Goal: Information Seeking & Learning: Learn about a topic

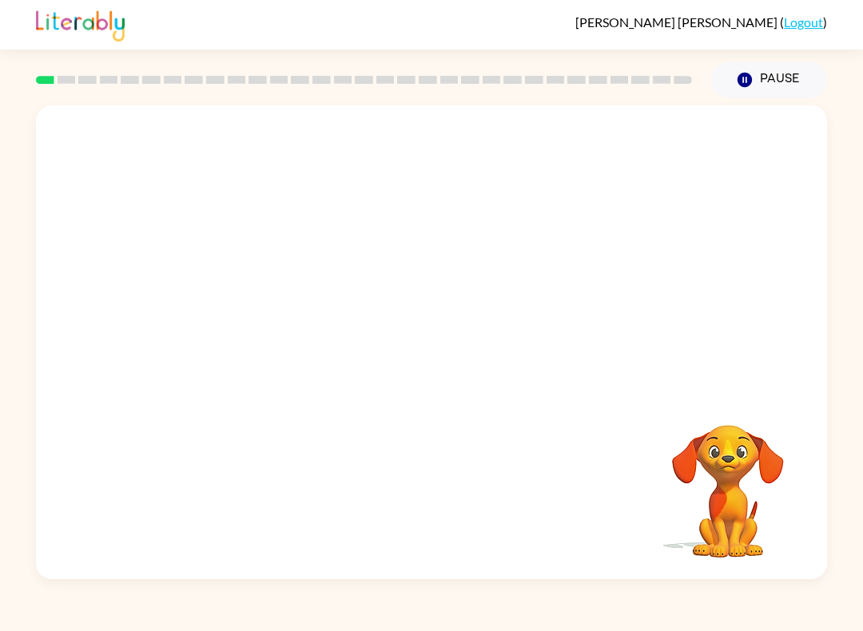
click at [196, 622] on div "[PERSON_NAME] ( Logout ) Pause Pause Your browser must support playing .mp4 fil…" at bounding box center [431, 315] width 863 height 631
click at [285, 570] on div "Your browser must support playing .mp4 files to use Literably. Please try using…" at bounding box center [431, 343] width 791 height 474
click at [439, 309] on div at bounding box center [431, 343] width 791 height 474
click at [440, 357] on icon "button" at bounding box center [432, 351] width 28 height 28
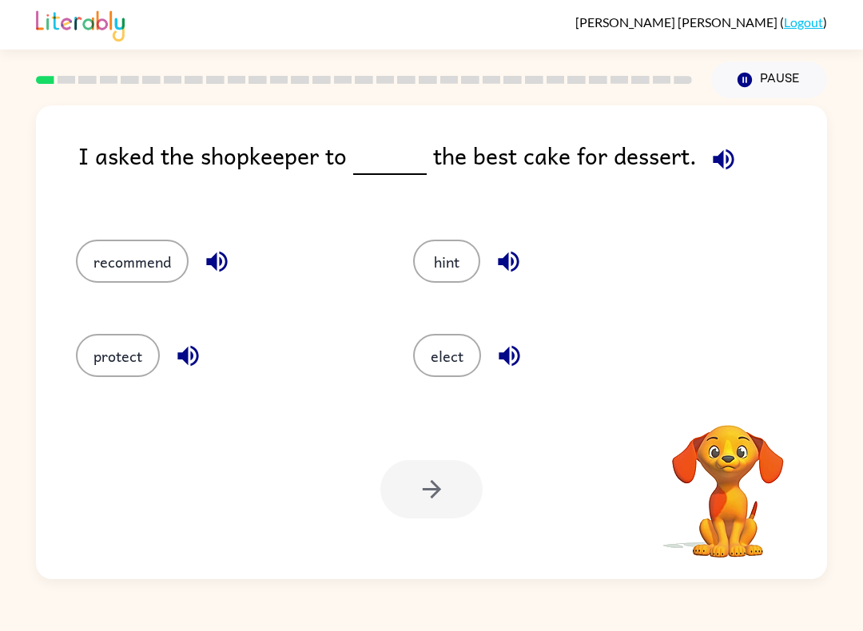
click at [118, 209] on div "I asked the shopkeeper to the best cake for dessert. recommend hint protect ele…" at bounding box center [431, 343] width 791 height 474
click at [448, 206] on div "I asked the shopkeeper to the best cake for dessert." at bounding box center [452, 172] width 749 height 70
click at [607, 199] on div "I asked the shopkeeper to the best cake for dessert." at bounding box center [452, 172] width 749 height 70
click at [675, 203] on div "I asked the shopkeeper to the best cake for dessert." at bounding box center [452, 172] width 749 height 70
click at [702, 194] on div "I asked the shopkeeper to the best cake for dessert." at bounding box center [452, 172] width 749 height 70
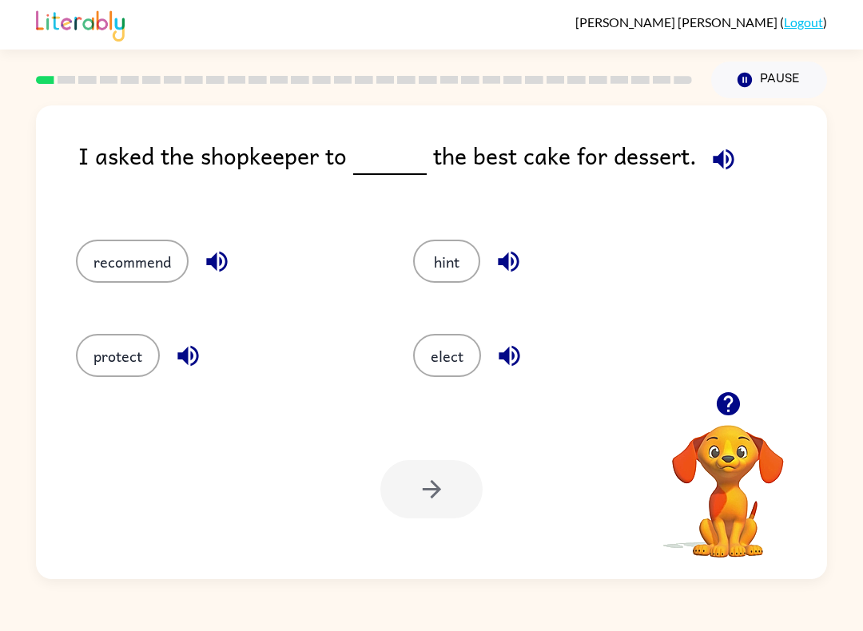
click at [145, 275] on button "recommend" at bounding box center [132, 261] width 113 height 43
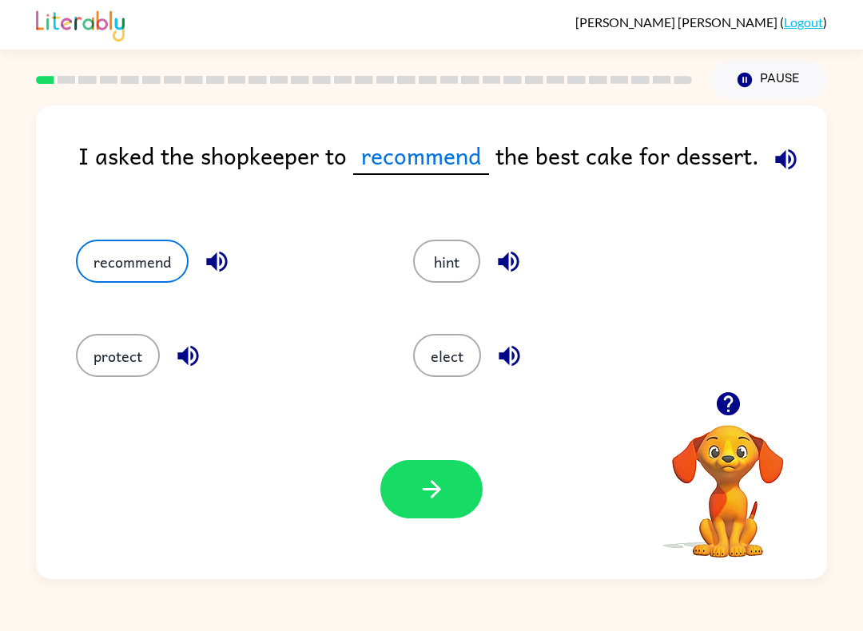
click at [464, 475] on button "button" at bounding box center [431, 489] width 102 height 58
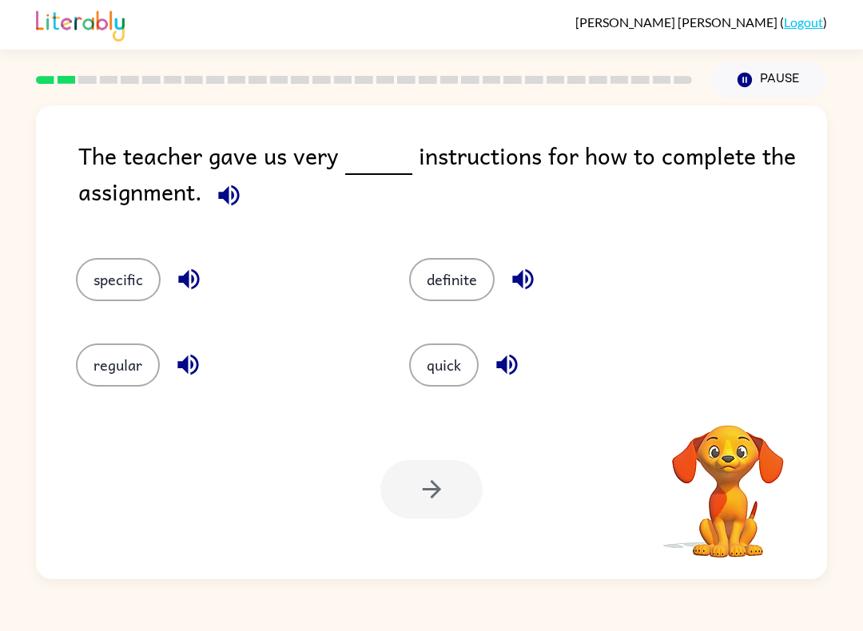
click at [645, 267] on div "definite" at bounding box center [557, 279] width 297 height 43
click at [315, 444] on div "Your browser must support playing .mp4 files to use Literably. Please try using…" at bounding box center [431, 490] width 791 height 180
click at [135, 279] on button "specific" at bounding box center [118, 279] width 85 height 43
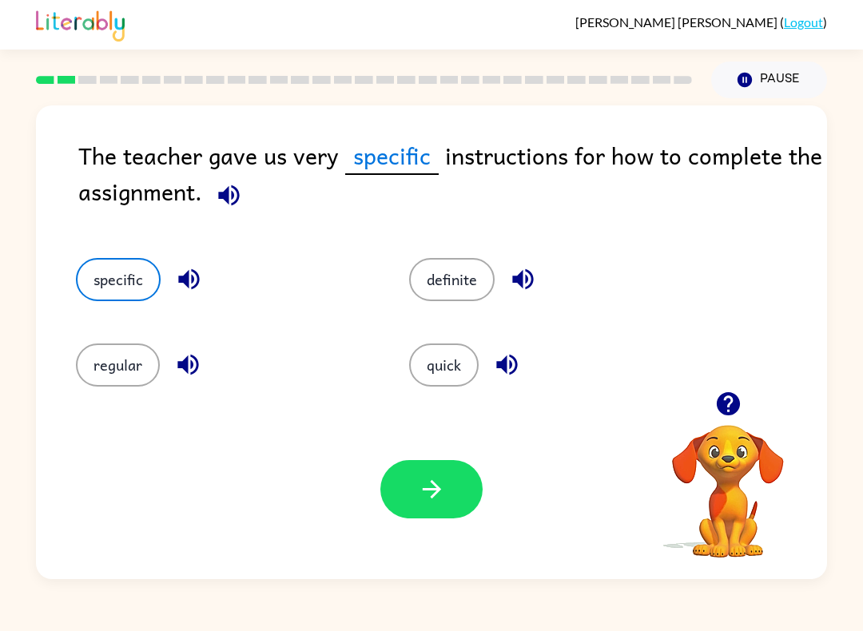
click at [437, 494] on icon "button" at bounding box center [431, 489] width 18 height 18
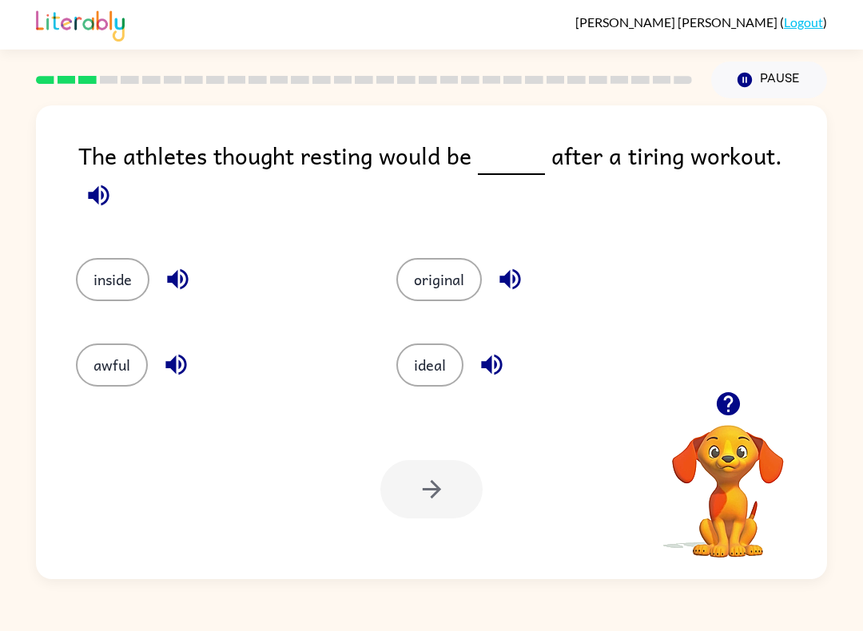
click at [329, 258] on div "inside" at bounding box center [218, 279] width 284 height 43
click at [530, 228] on div "original" at bounding box center [526, 271] width 321 height 86
click at [430, 258] on button "original" at bounding box center [439, 279] width 86 height 43
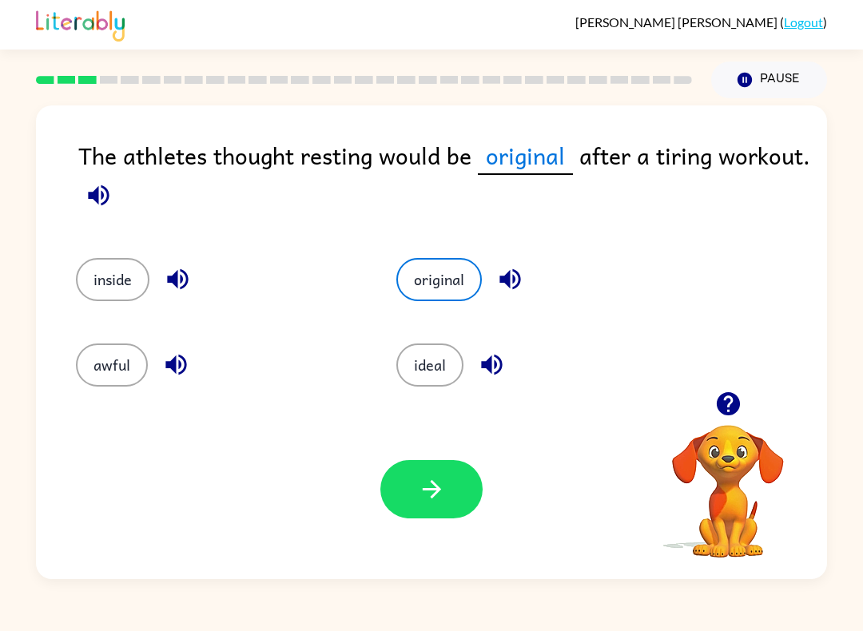
click at [445, 485] on icon "button" at bounding box center [432, 490] width 28 height 28
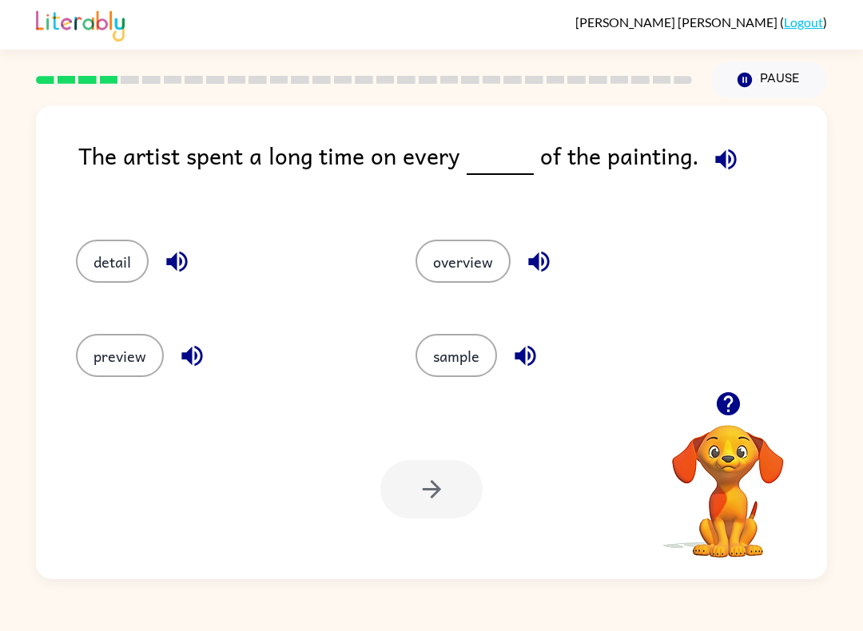
click at [90, 266] on button "detail" at bounding box center [112, 261] width 73 height 43
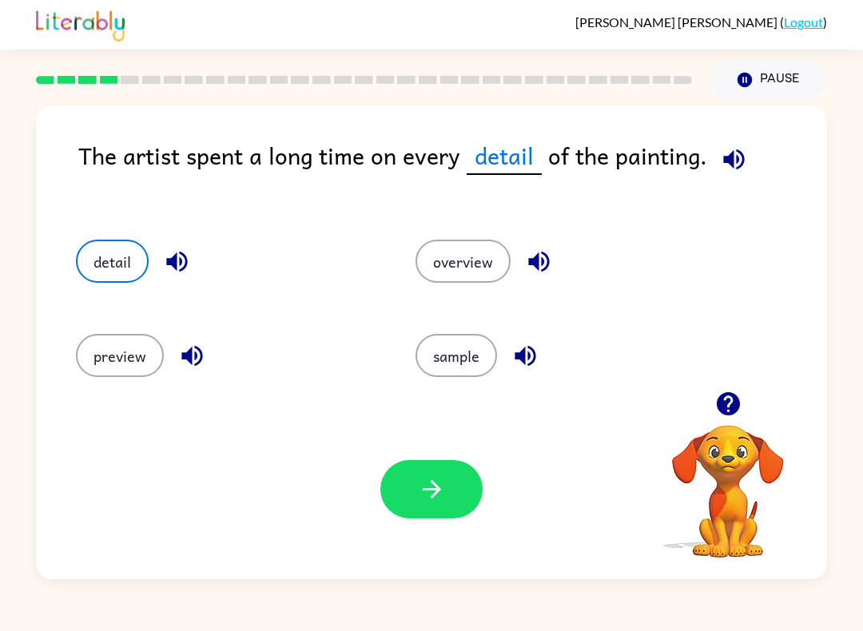
click at [424, 518] on button "button" at bounding box center [431, 489] width 102 height 58
click at [429, 524] on div "Your browser must support playing .mp4 files to use Literably. Please try using…" at bounding box center [431, 490] width 791 height 180
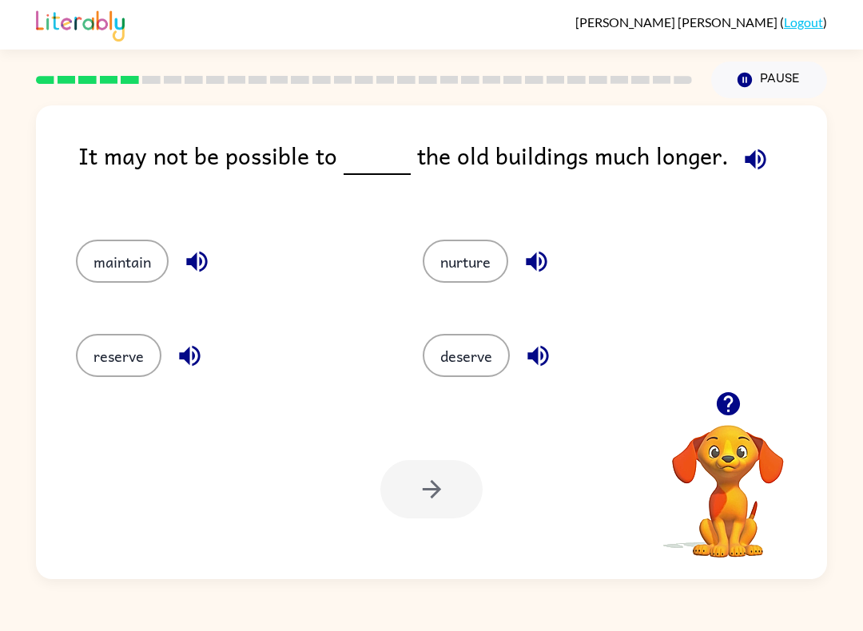
click at [116, 273] on button "maintain" at bounding box center [122, 261] width 93 height 43
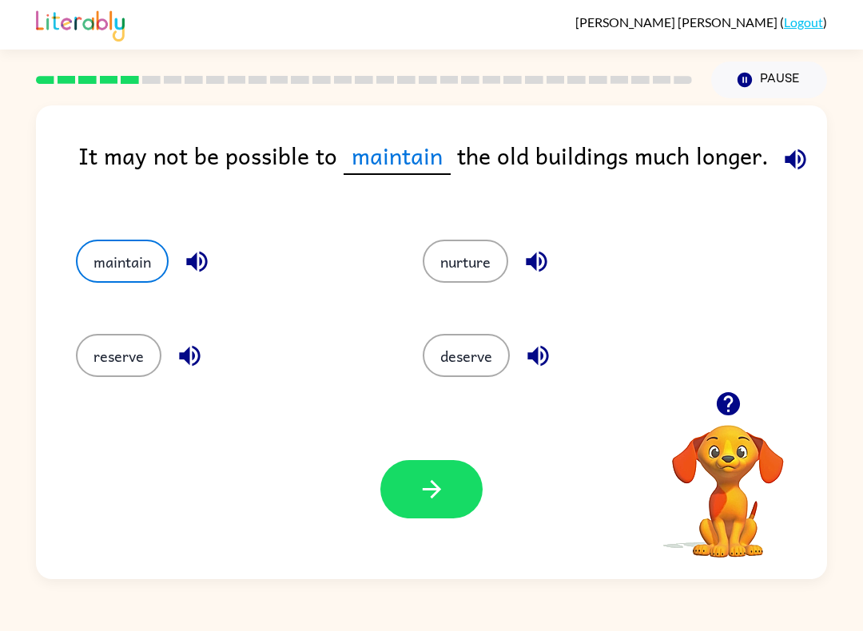
click at [421, 512] on button "button" at bounding box center [431, 489] width 102 height 58
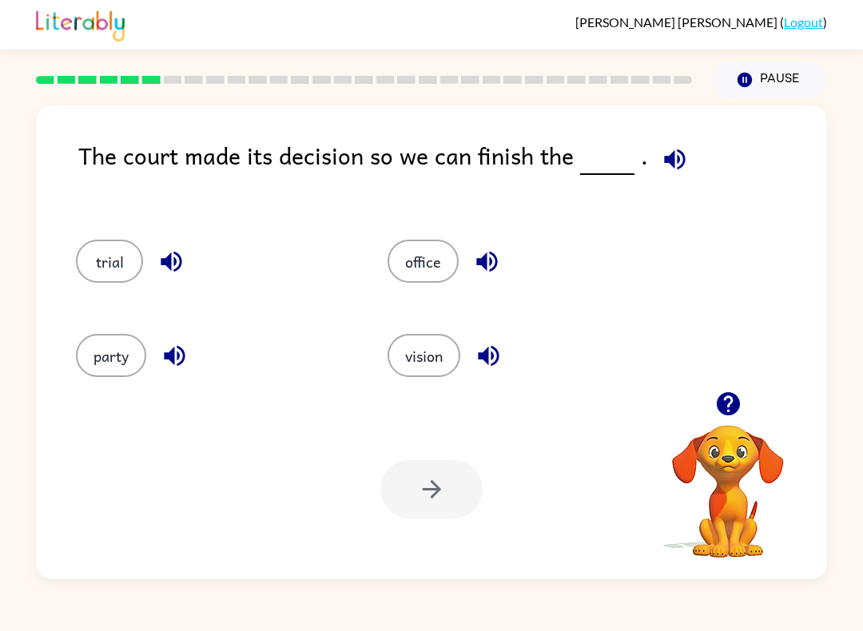
click at [425, 272] on button "office" at bounding box center [423, 261] width 71 height 43
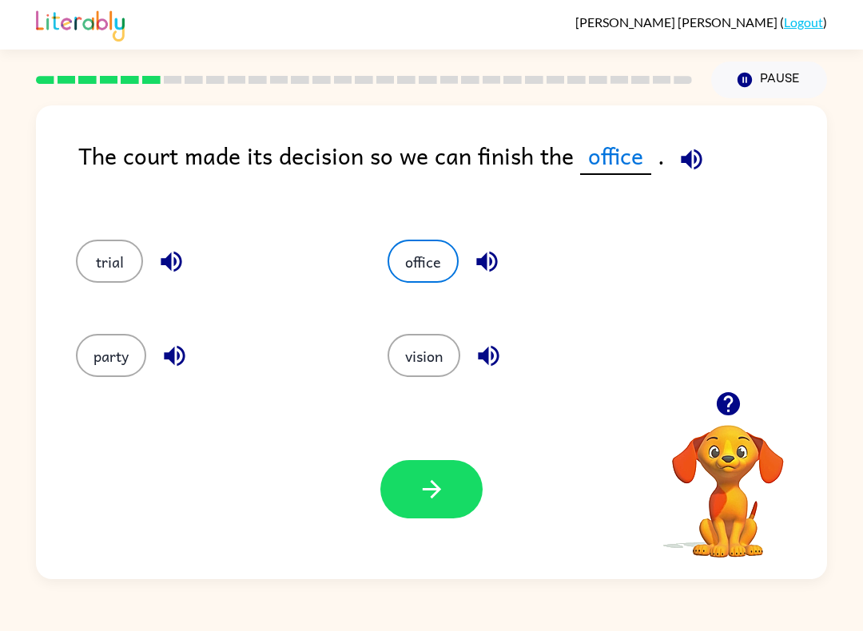
click at [427, 468] on button "button" at bounding box center [431, 489] width 102 height 58
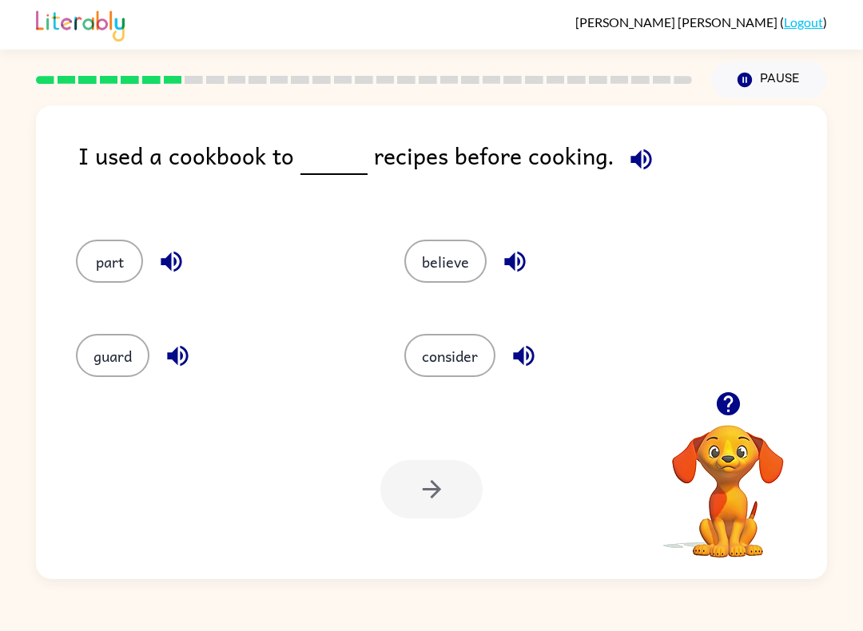
click at [103, 257] on button "part" at bounding box center [109, 261] width 67 height 43
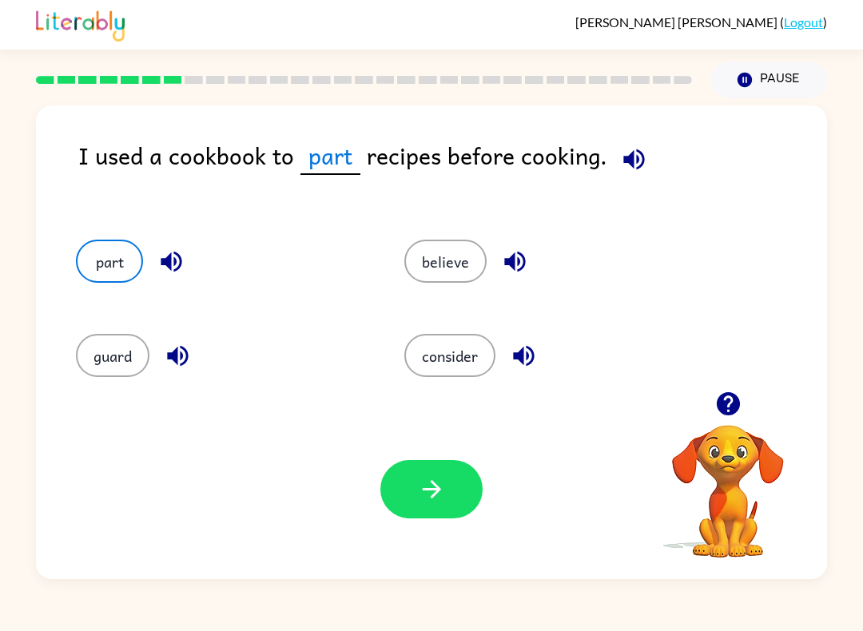
click at [104, 352] on button "guard" at bounding box center [113, 355] width 74 height 43
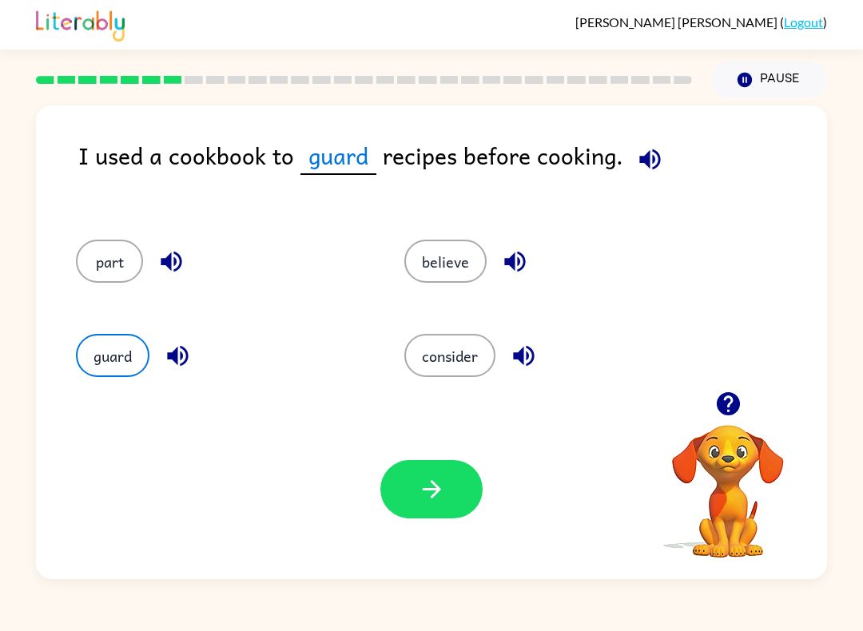
click at [435, 368] on button "consider" at bounding box center [449, 355] width 91 height 43
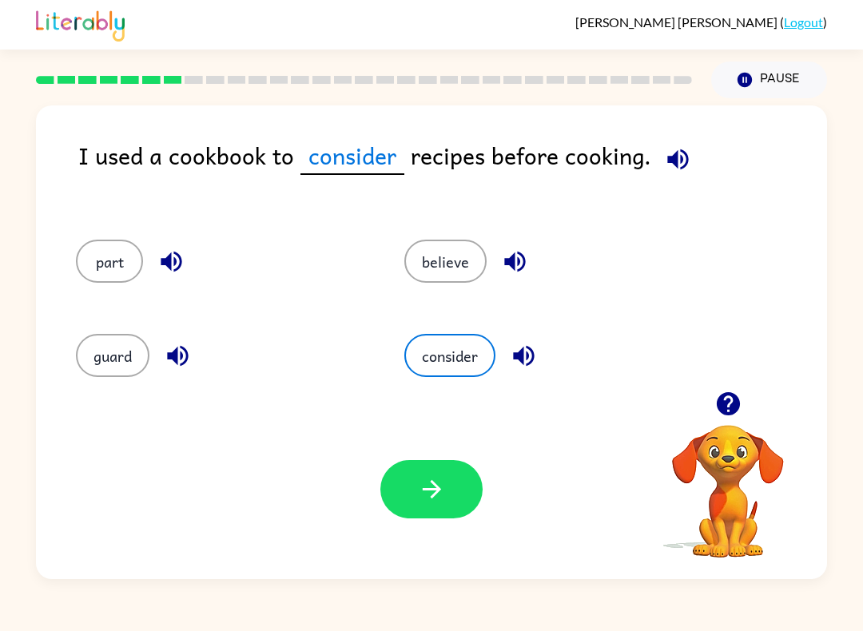
click at [381, 487] on button "button" at bounding box center [431, 489] width 102 height 58
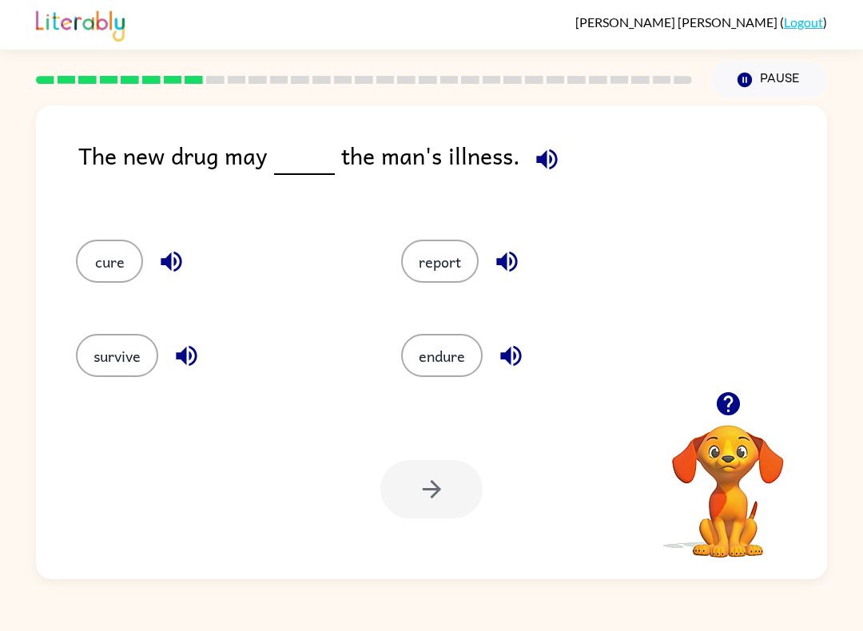
click at [29, 158] on div "The new drug may the man's illness. cure report survive endure Your browser mus…" at bounding box center [431, 338] width 863 height 481
click at [85, 253] on button "cure" at bounding box center [109, 261] width 67 height 43
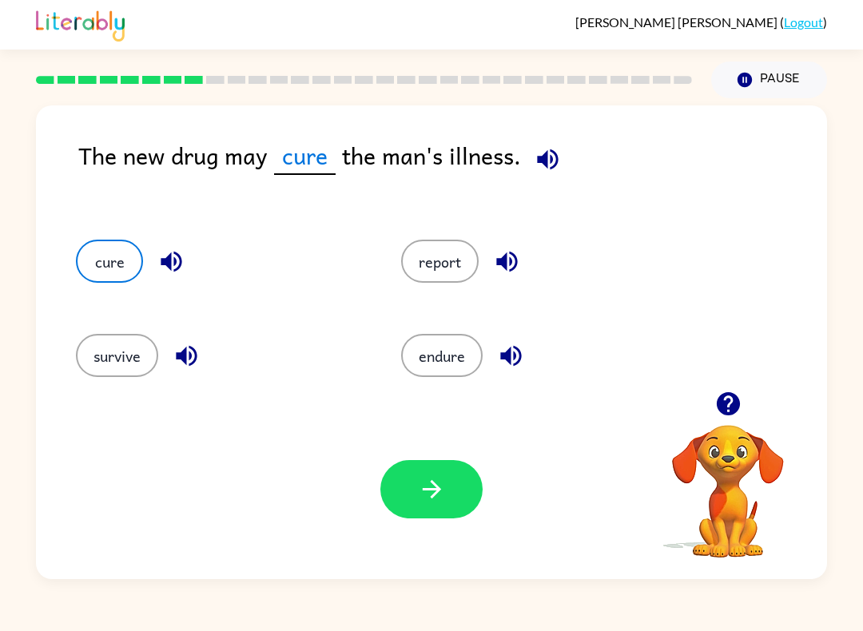
click at [405, 481] on button "button" at bounding box center [431, 489] width 102 height 58
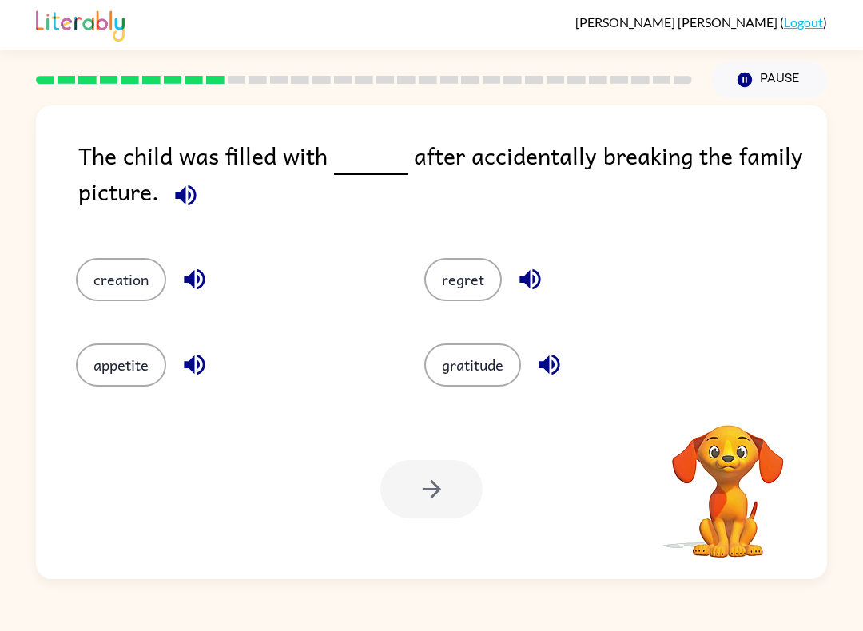
click at [192, 189] on icon "button" at bounding box center [185, 195] width 21 height 21
click at [472, 273] on button "regret" at bounding box center [463, 279] width 78 height 43
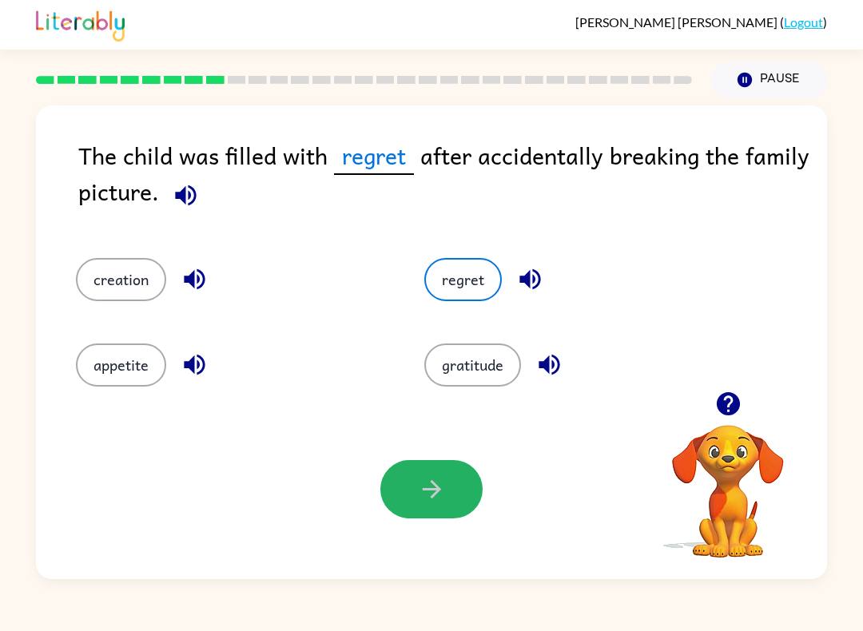
click at [454, 496] on button "button" at bounding box center [431, 489] width 102 height 58
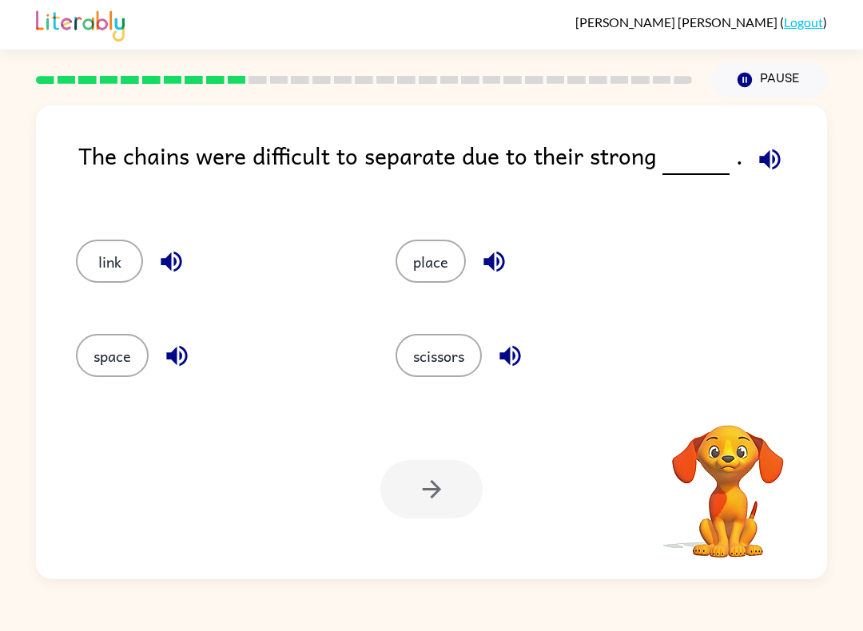
click at [770, 164] on icon "button" at bounding box center [770, 159] width 28 height 28
click at [119, 377] on button "space" at bounding box center [112, 355] width 73 height 43
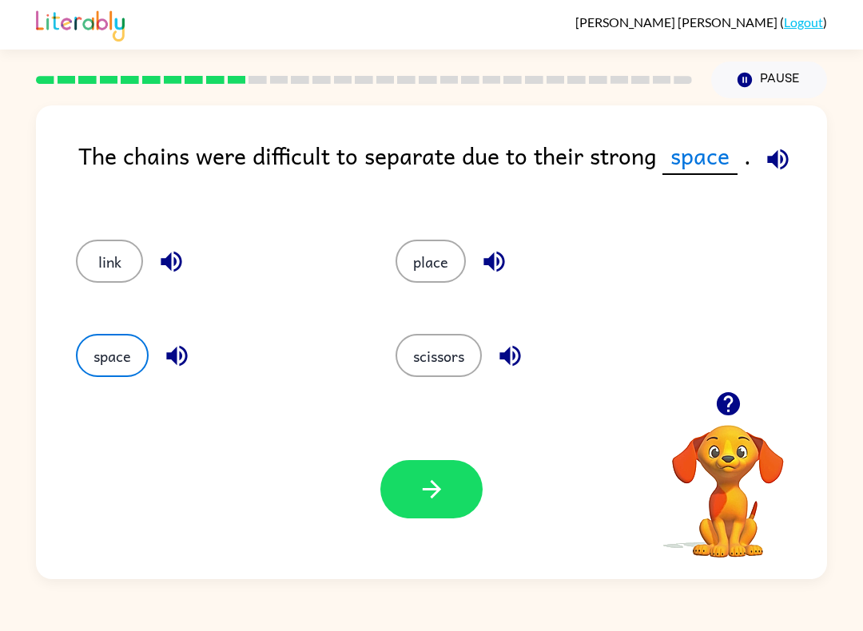
click at [413, 273] on button "place" at bounding box center [431, 261] width 70 height 43
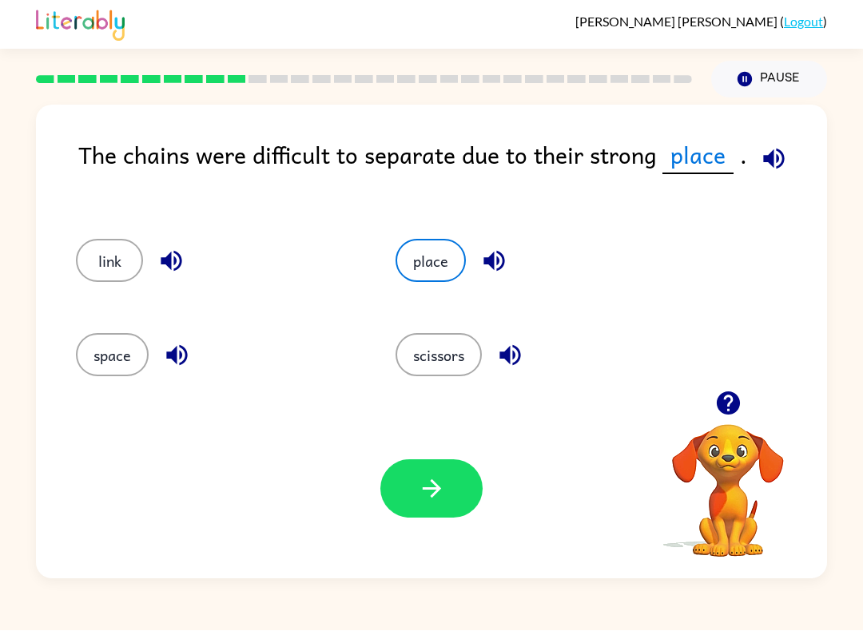
click at [438, 495] on icon "button" at bounding box center [432, 490] width 28 height 28
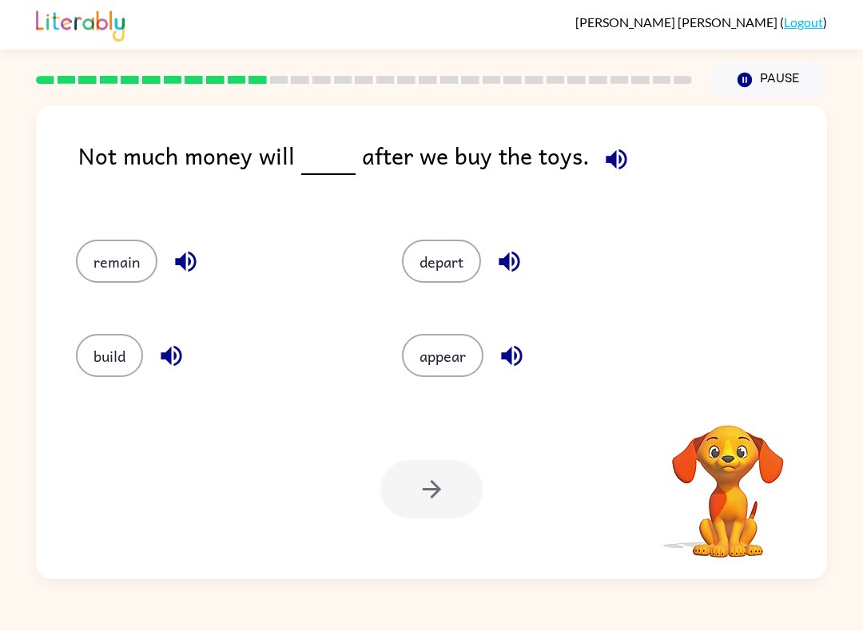
click at [435, 532] on div "Your browser must support playing .mp4 files to use Literably. Please try using…" at bounding box center [431, 490] width 791 height 180
click at [626, 164] on button "button" at bounding box center [616, 159] width 41 height 41
click at [114, 256] on button "remain" at bounding box center [117, 261] width 82 height 43
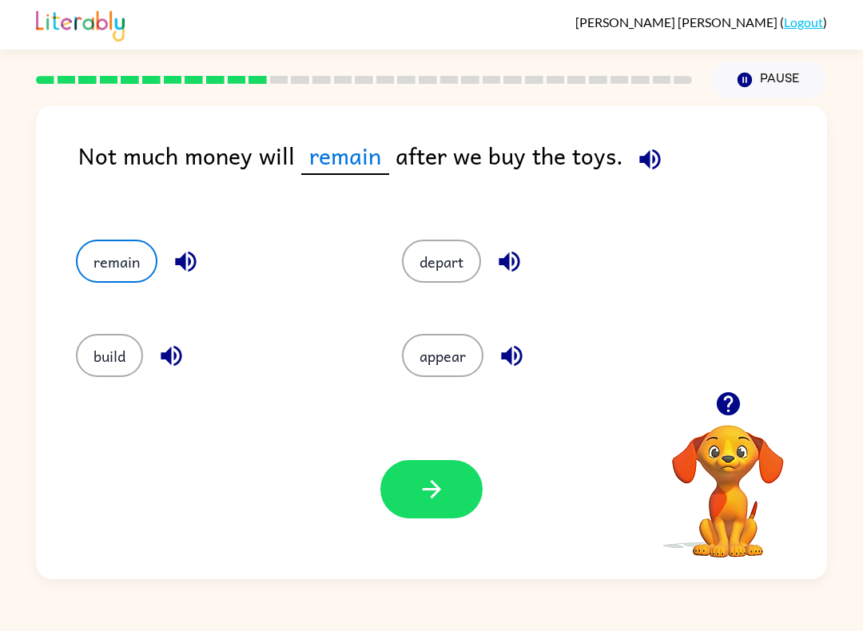
click at [437, 488] on icon "button" at bounding box center [431, 489] width 18 height 18
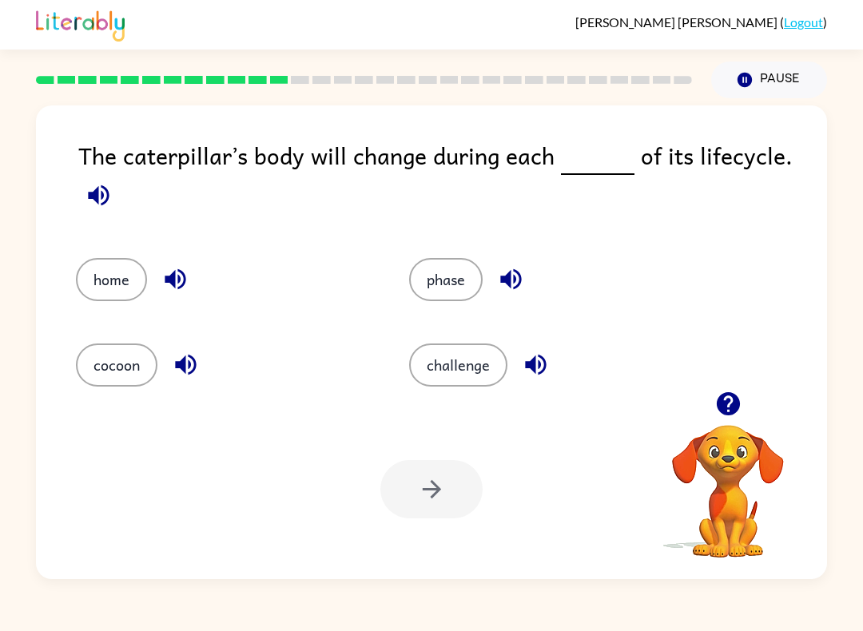
click at [115, 190] on button "button" at bounding box center [98, 195] width 41 height 41
click at [456, 386] on button "challenge" at bounding box center [458, 365] width 98 height 43
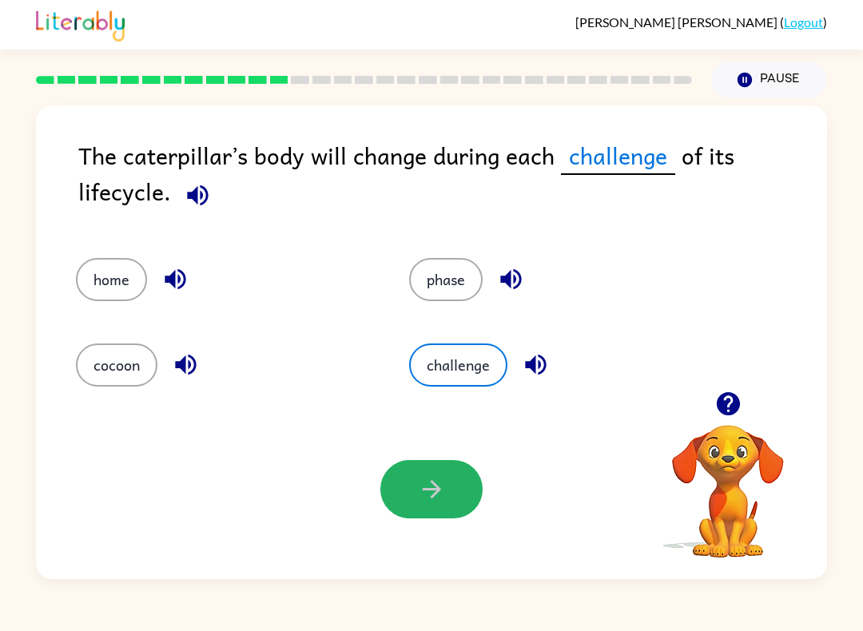
click at [464, 496] on button "button" at bounding box center [431, 489] width 102 height 58
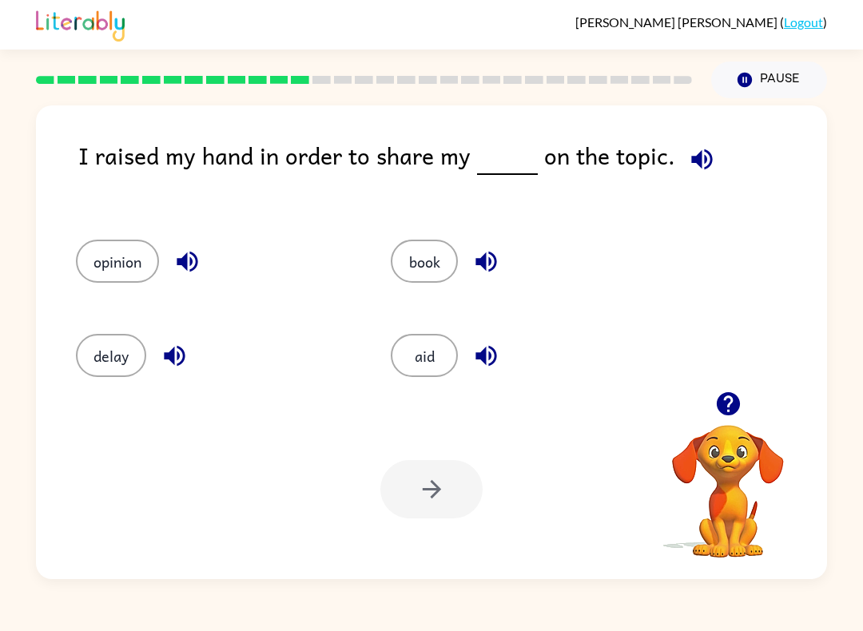
click at [445, 515] on div at bounding box center [431, 489] width 102 height 58
click at [396, 256] on button "book" at bounding box center [424, 261] width 67 height 43
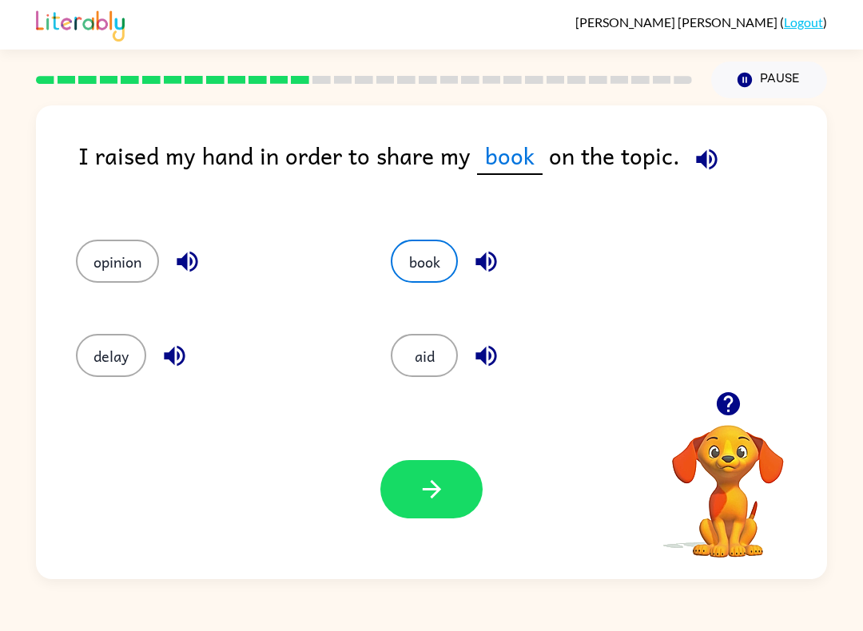
click at [456, 517] on button "button" at bounding box center [431, 489] width 102 height 58
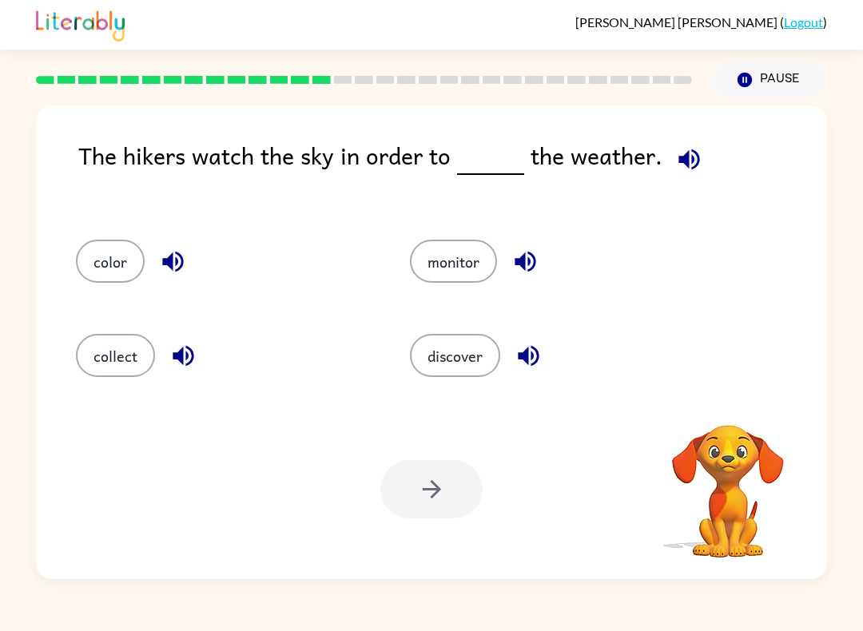
click at [440, 479] on div at bounding box center [431, 489] width 102 height 58
click at [456, 261] on button "monitor" at bounding box center [453, 261] width 87 height 43
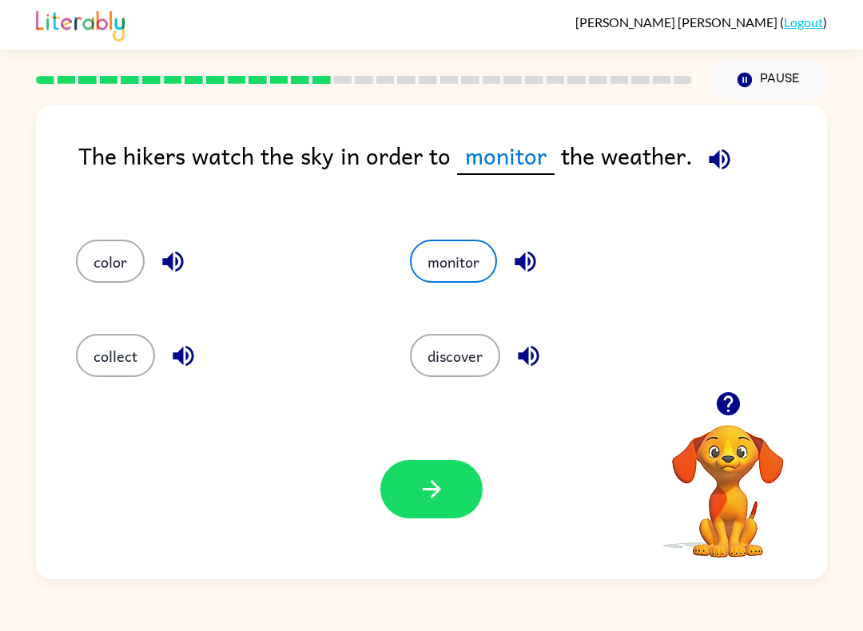
click at [470, 361] on button "discover" at bounding box center [455, 355] width 90 height 43
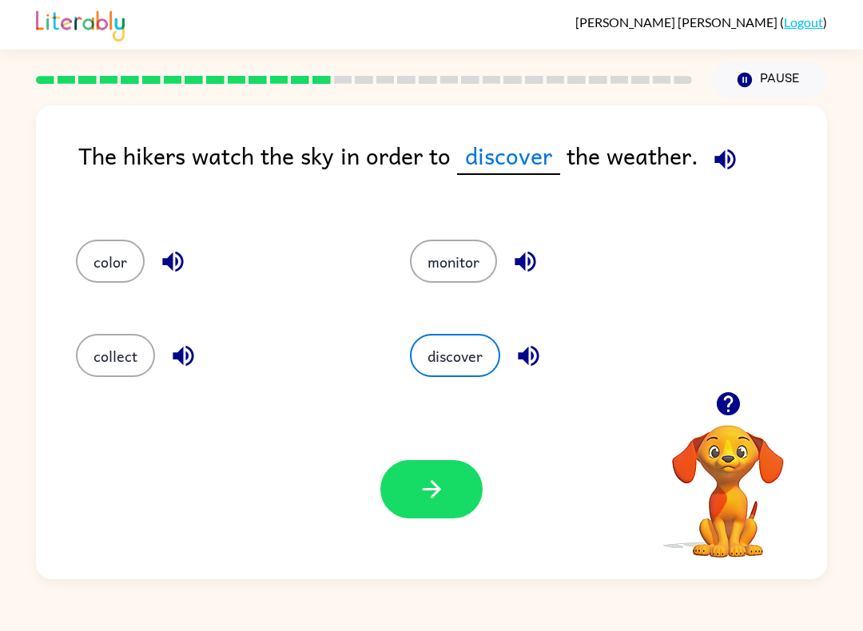
click at [440, 487] on icon "button" at bounding box center [432, 490] width 28 height 28
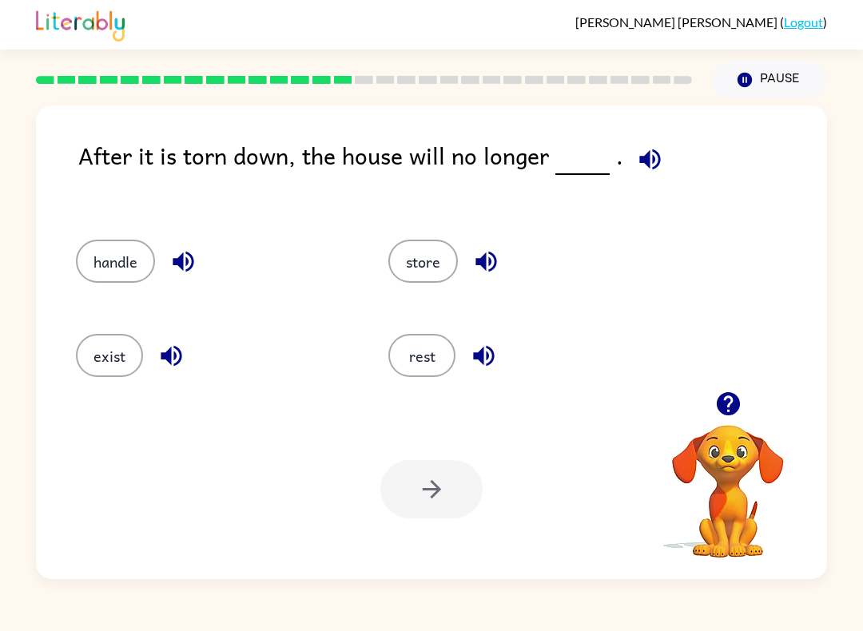
click at [121, 358] on button "exist" at bounding box center [109, 355] width 67 height 43
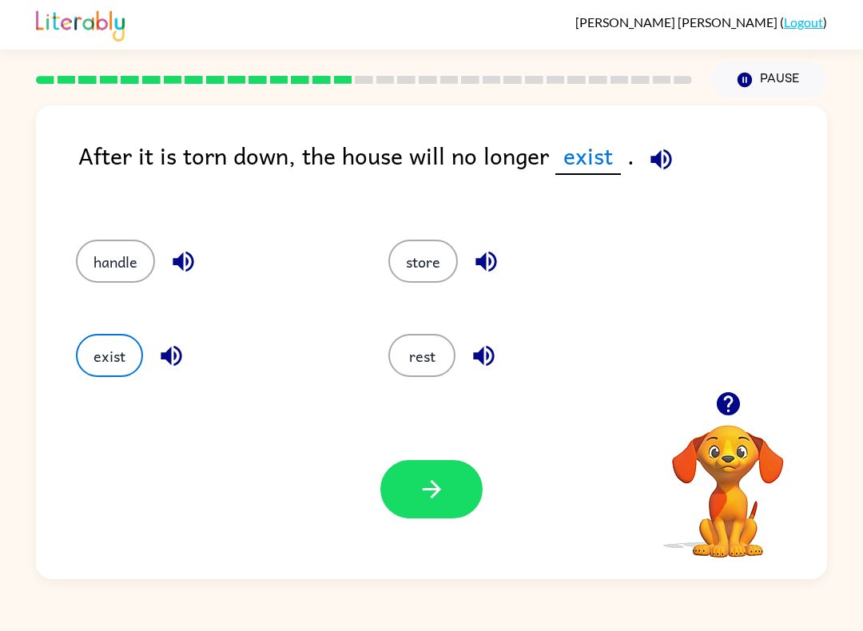
click at [433, 508] on button "button" at bounding box center [431, 489] width 102 height 58
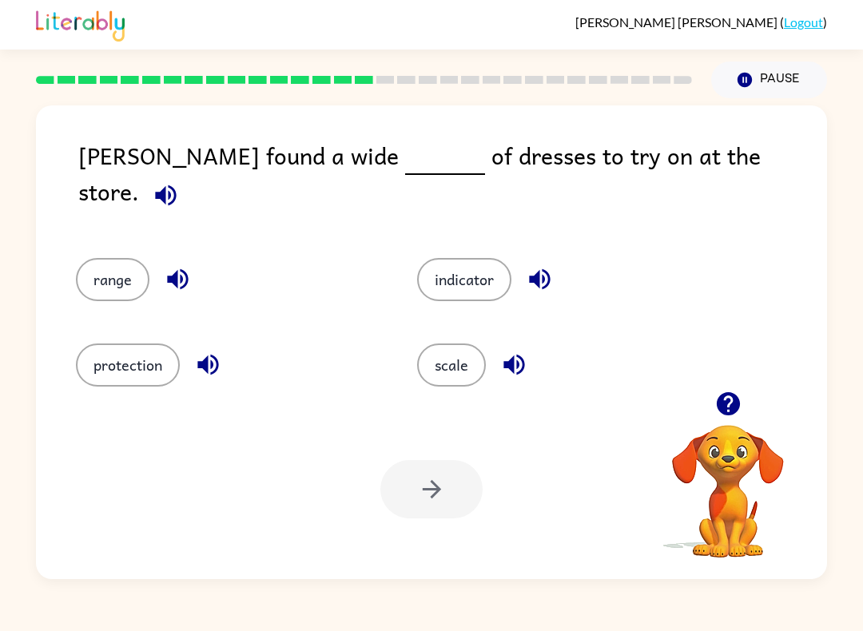
click at [506, 236] on div "indicator" at bounding box center [557, 271] width 341 height 86
click at [444, 277] on button "indicator" at bounding box center [464, 279] width 94 height 43
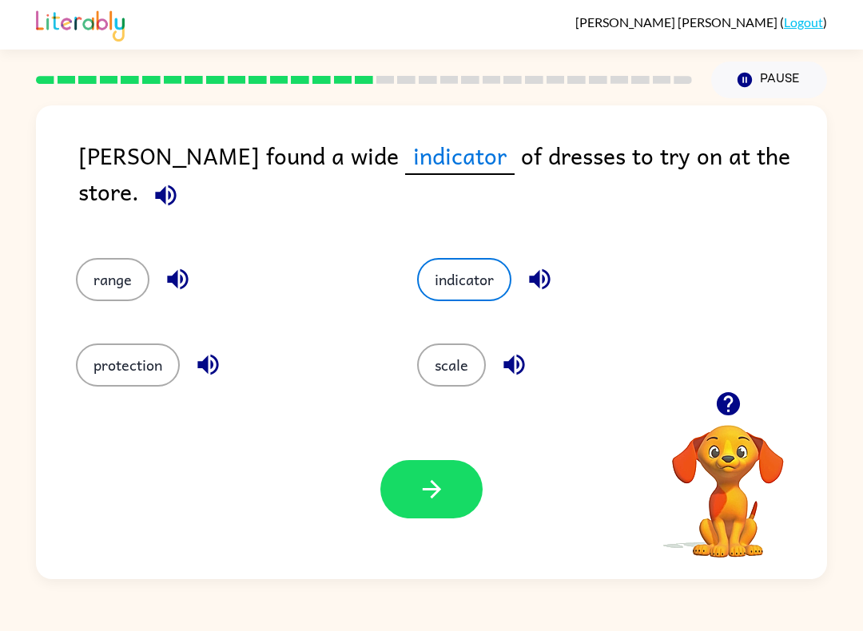
click at [400, 463] on button "button" at bounding box center [431, 489] width 102 height 58
click at [421, 496] on div at bounding box center [431, 489] width 102 height 58
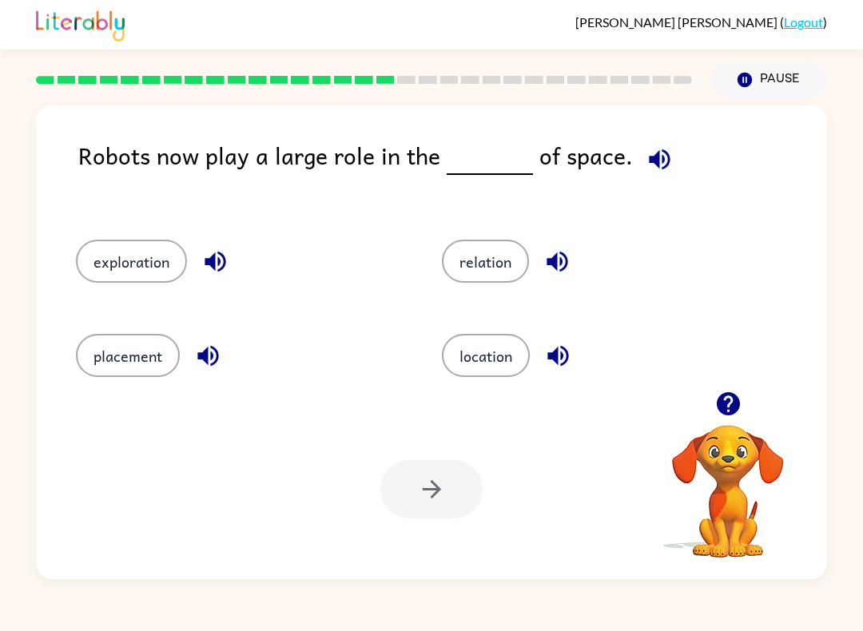
click at [466, 352] on button "location" at bounding box center [486, 355] width 88 height 43
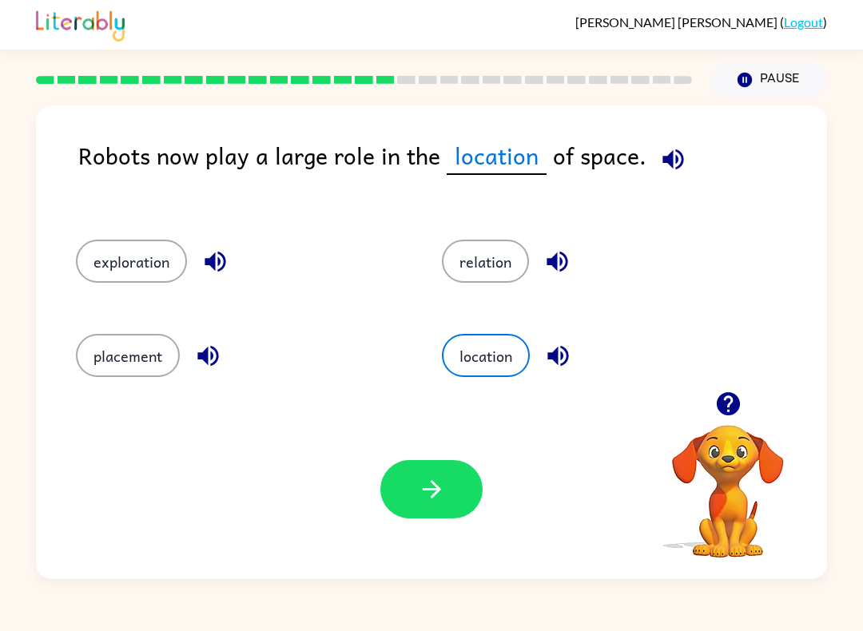
click at [404, 444] on div "Your browser must support playing .mp4 files to use Literably. Please try using…" at bounding box center [431, 490] width 791 height 180
click at [386, 488] on button "button" at bounding box center [431, 489] width 102 height 58
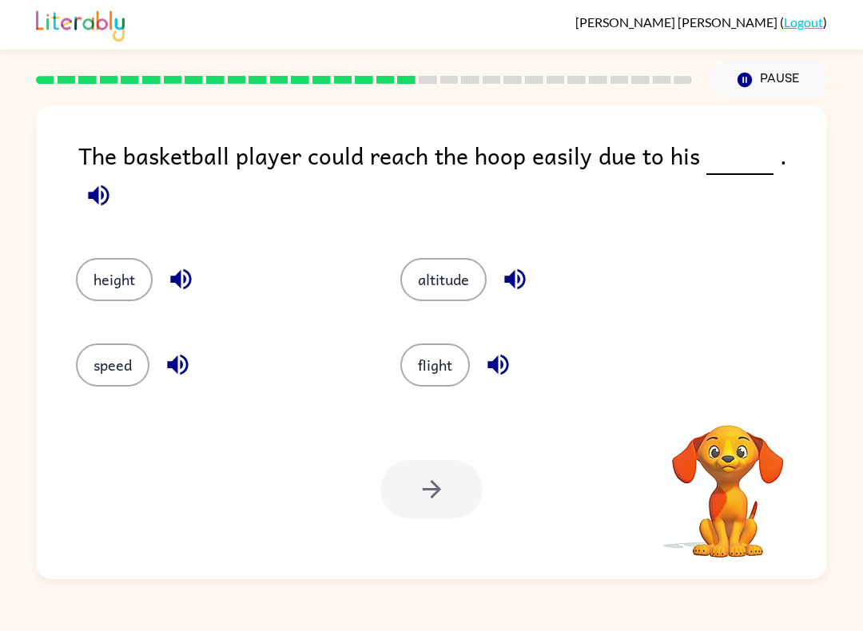
click at [413, 462] on div at bounding box center [431, 489] width 102 height 58
click at [133, 368] on button "speed" at bounding box center [113, 365] width 74 height 43
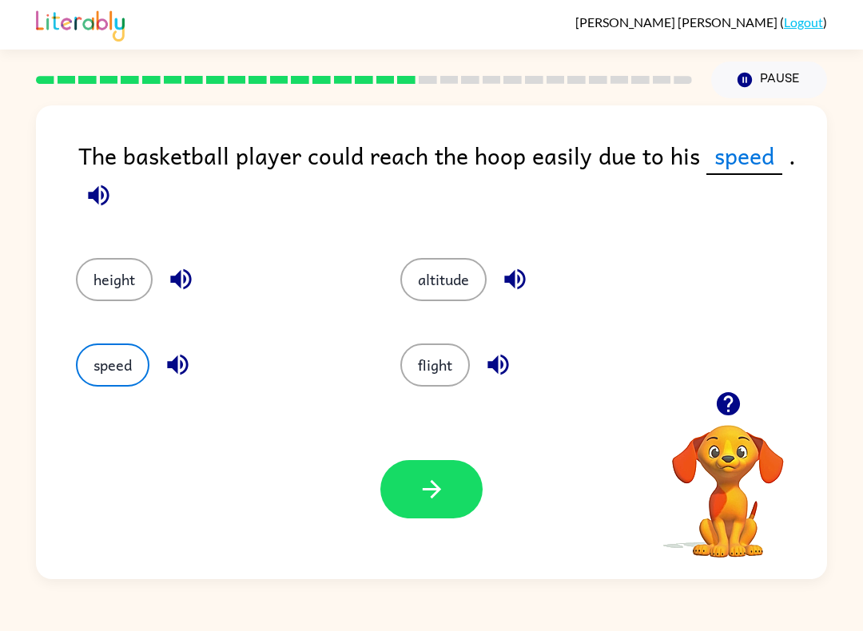
click at [130, 254] on div "height" at bounding box center [208, 271] width 325 height 86
click at [452, 474] on button "button" at bounding box center [431, 489] width 102 height 58
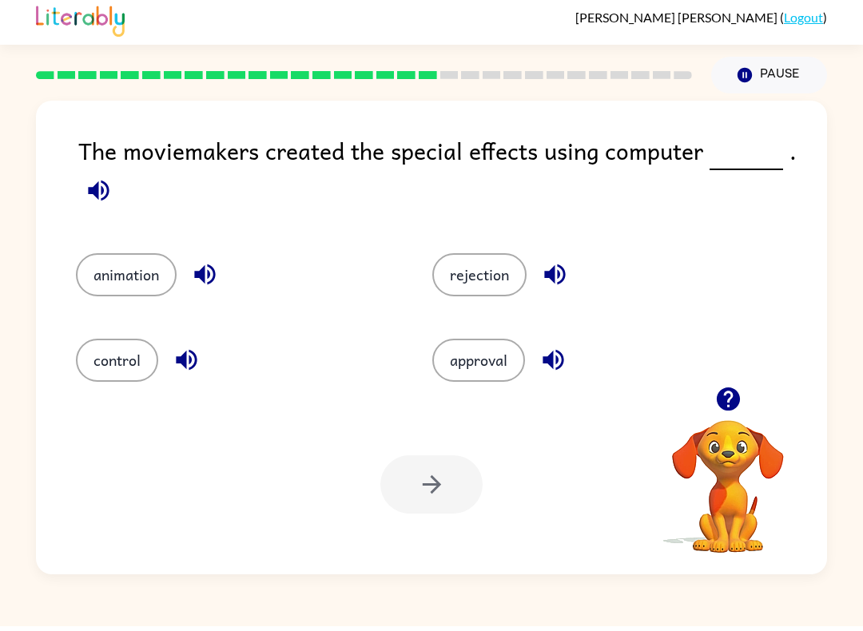
click at [384, 476] on div at bounding box center [431, 489] width 102 height 58
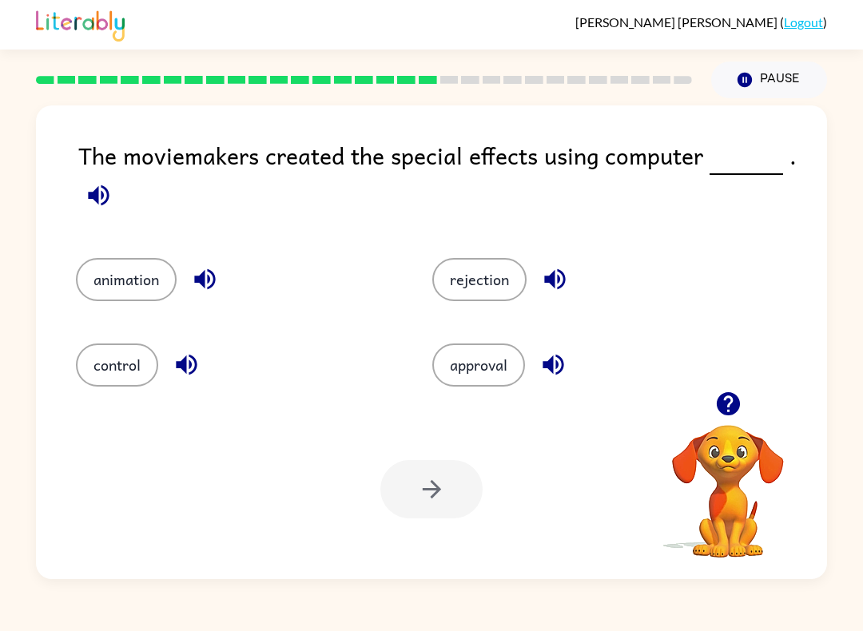
click at [141, 287] on button "animation" at bounding box center [126, 279] width 101 height 43
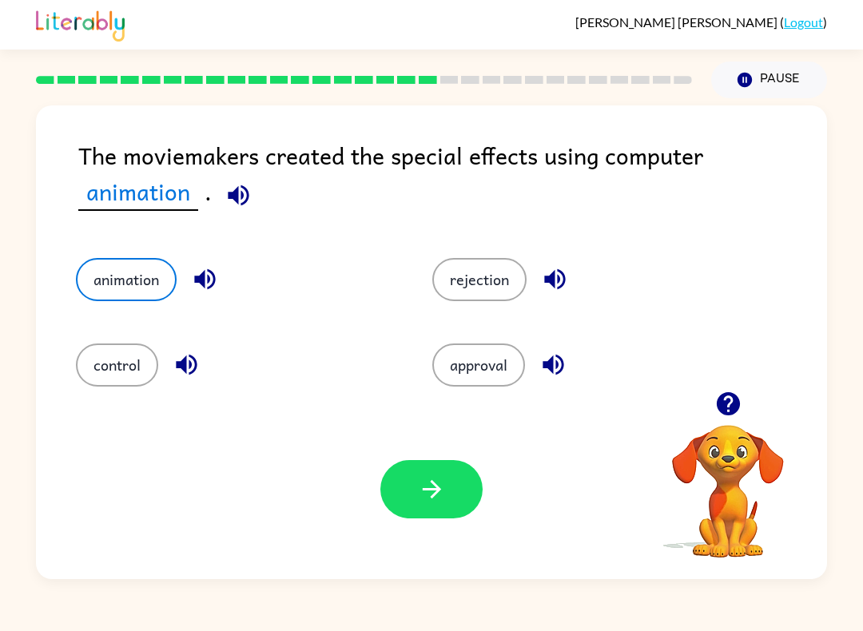
click at [466, 477] on button "button" at bounding box center [431, 489] width 102 height 58
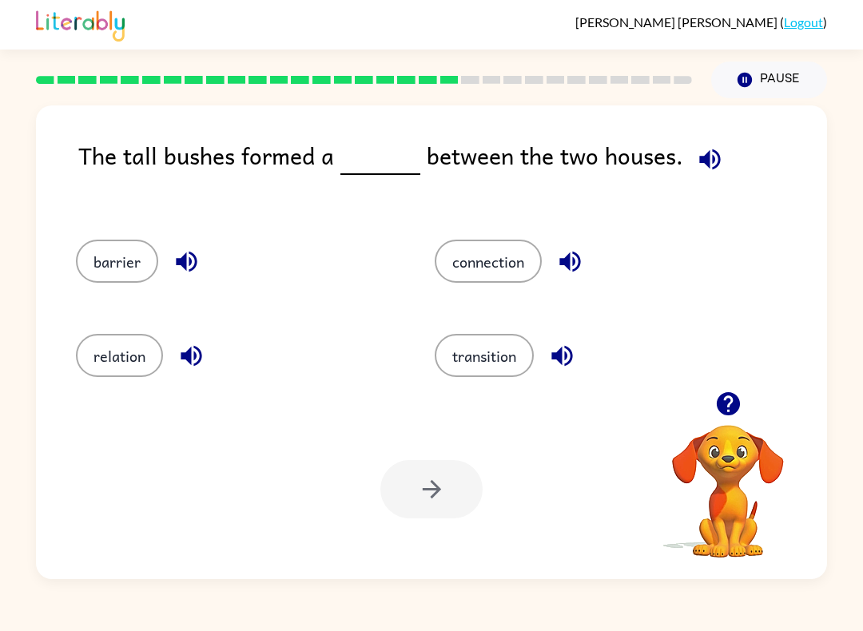
click at [787, 627] on div "[PERSON_NAME] ( Logout ) Pause Pause The tall bushes formed a between the two h…" at bounding box center [431, 315] width 863 height 631
click at [860, 627] on div "[PERSON_NAME] ( Logout ) Pause Pause The tall bushes formed a between the two h…" at bounding box center [431, 315] width 863 height 631
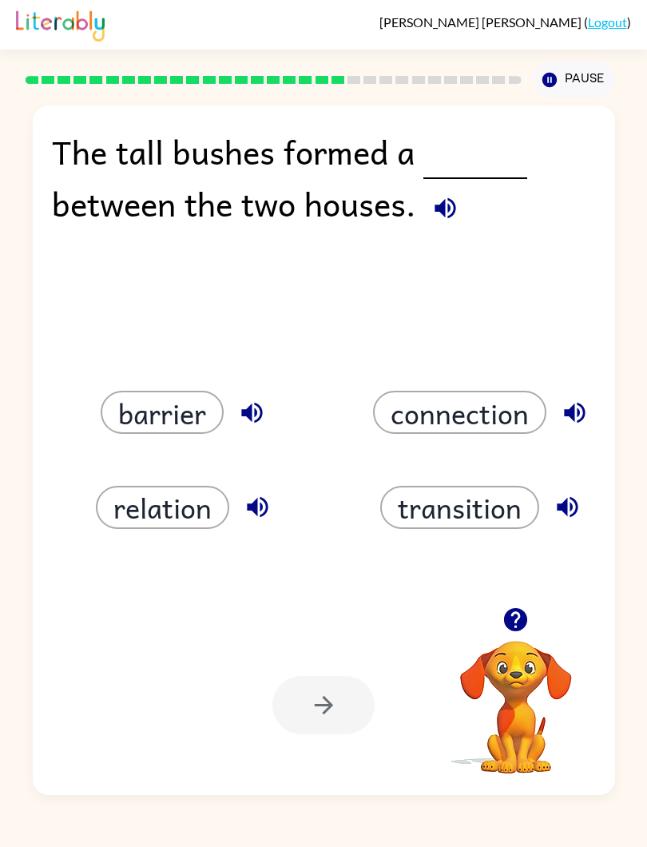
click at [516, 414] on button "connection" at bounding box center [459, 412] width 173 height 43
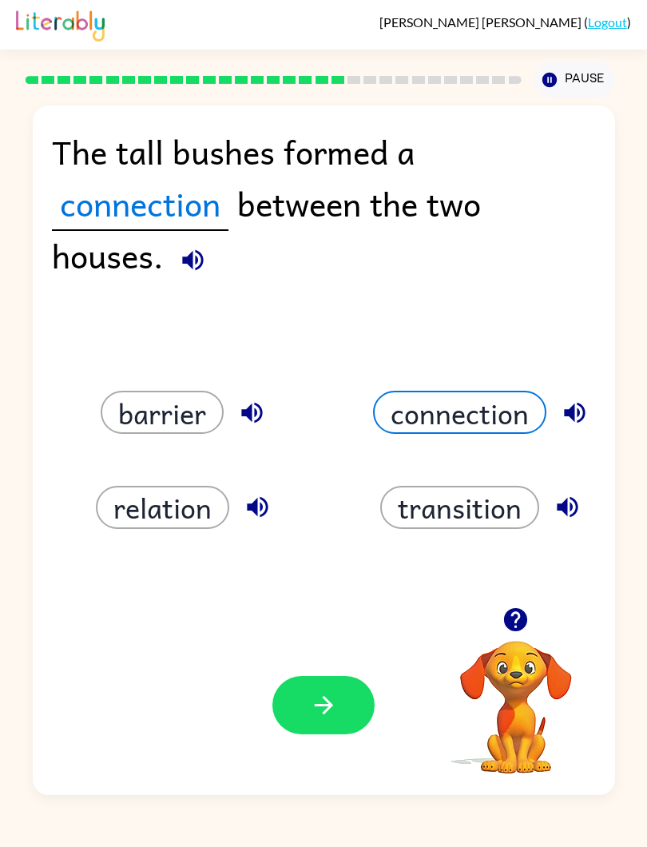
click at [353, 631] on button "button" at bounding box center [324, 705] width 102 height 58
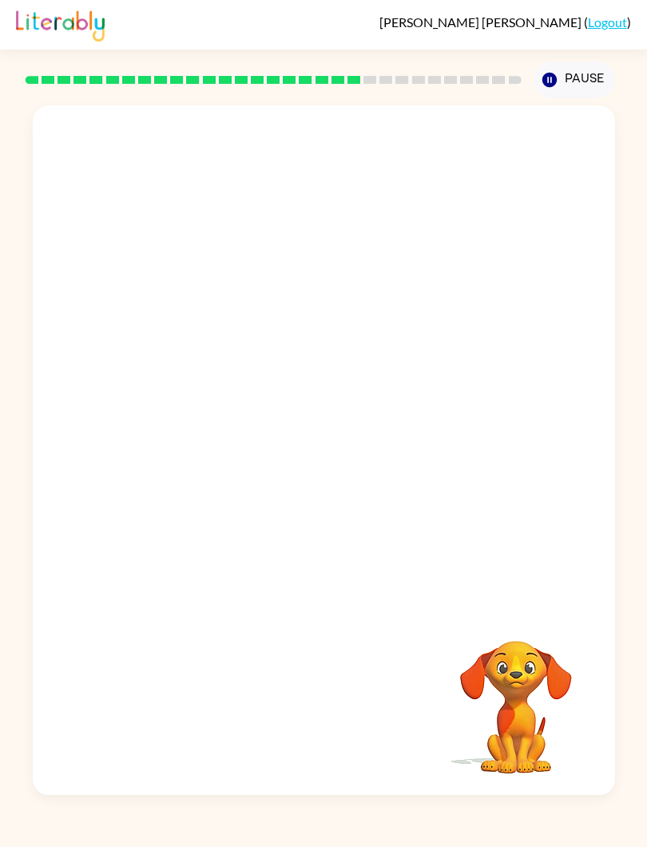
click at [361, 395] on div at bounding box center [324, 357] width 583 height 502
click at [293, 403] on div at bounding box center [324, 357] width 583 height 502
click at [334, 323] on div at bounding box center [324, 357] width 583 height 502
click at [381, 274] on div at bounding box center [324, 357] width 583 height 502
click at [106, 489] on video "Your browser must support playing .mp4 files to use Literably. Please try using…" at bounding box center [324, 357] width 583 height 502
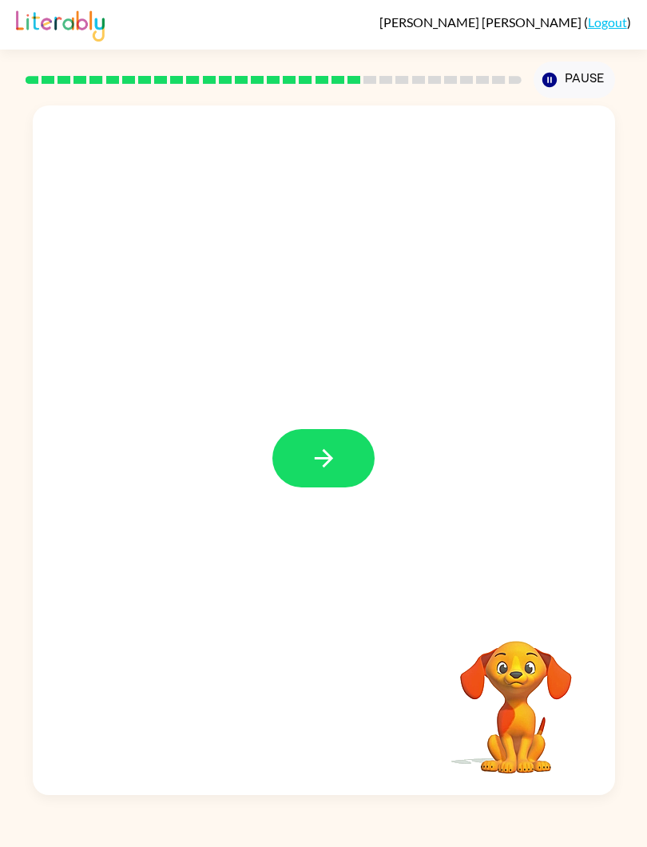
click at [331, 462] on icon "button" at bounding box center [324, 458] width 28 height 28
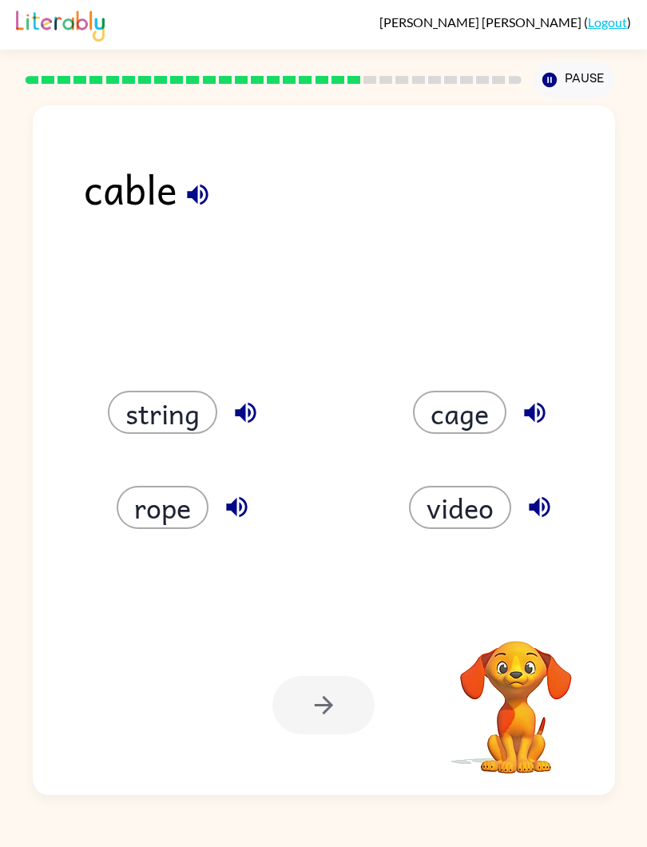
click at [459, 412] on button "cage" at bounding box center [460, 412] width 94 height 43
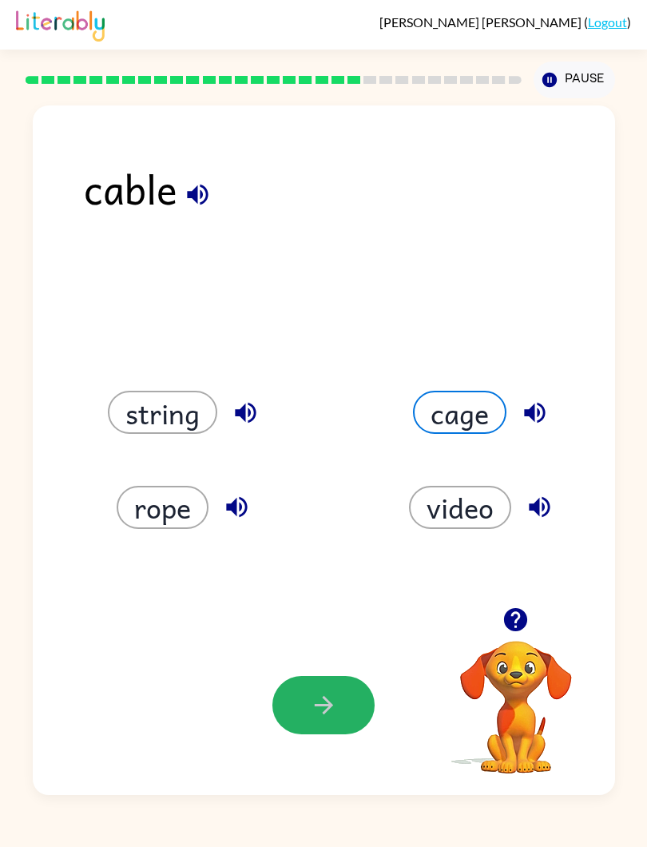
click at [362, 631] on button "button" at bounding box center [324, 705] width 102 height 58
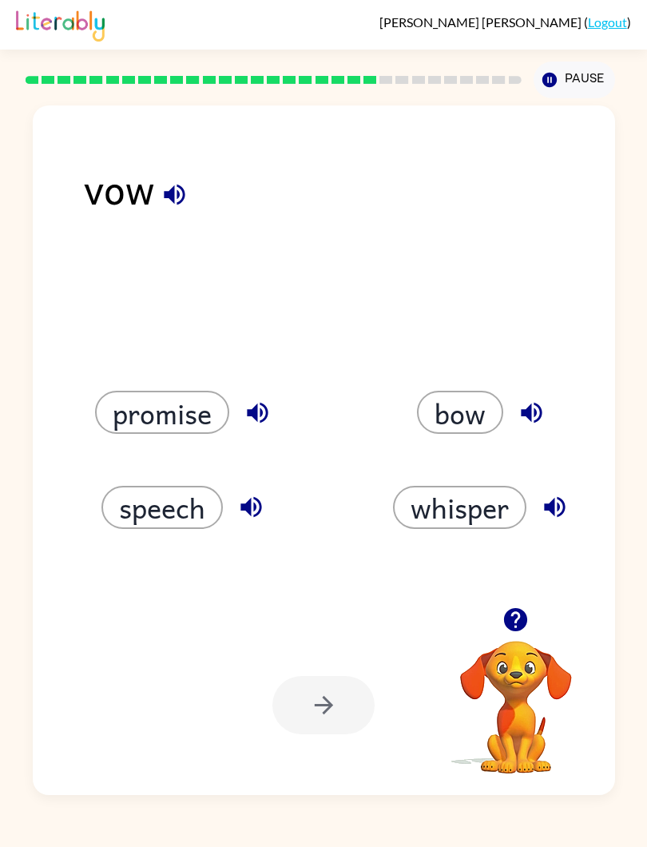
click at [440, 400] on button "bow" at bounding box center [460, 412] width 86 height 43
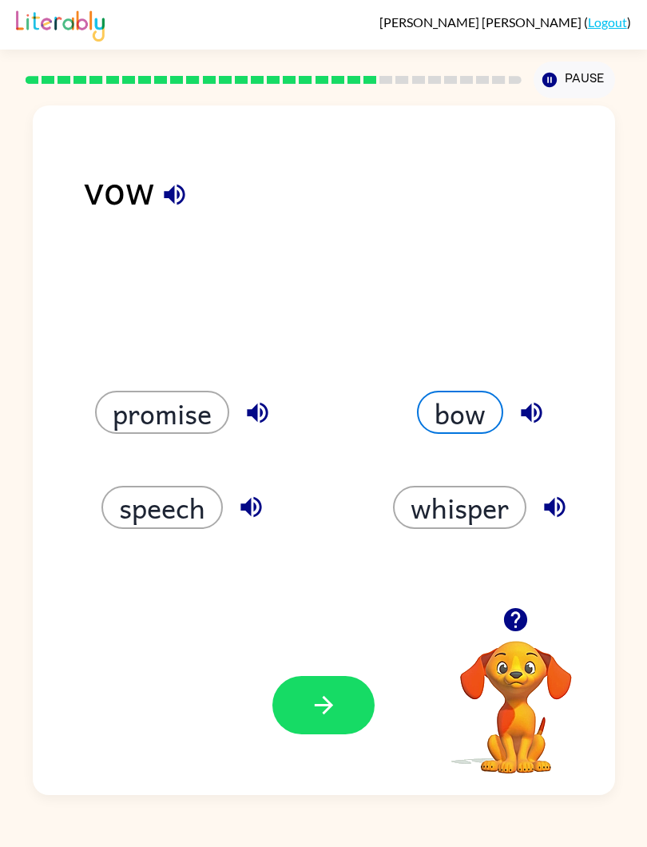
click at [178, 412] on button "promise" at bounding box center [162, 412] width 134 height 43
click at [150, 507] on button "speech" at bounding box center [163, 507] width 122 height 43
click at [414, 517] on button "whisper" at bounding box center [459, 507] width 133 height 43
click at [150, 494] on button "speech" at bounding box center [163, 507] width 122 height 43
click at [417, 424] on div "bow" at bounding box center [484, 412] width 261 height 43
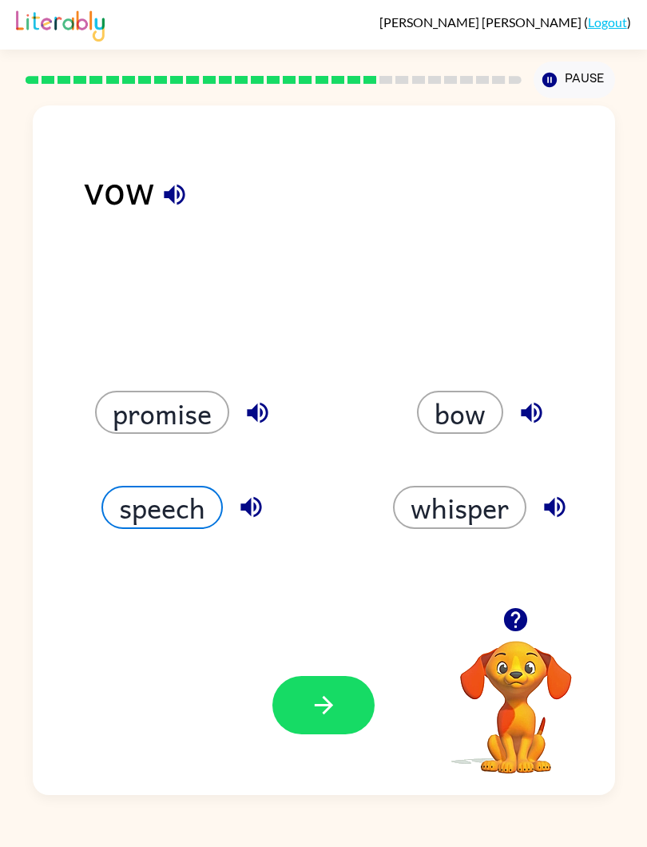
click at [488, 517] on button "whisper" at bounding box center [459, 507] width 133 height 43
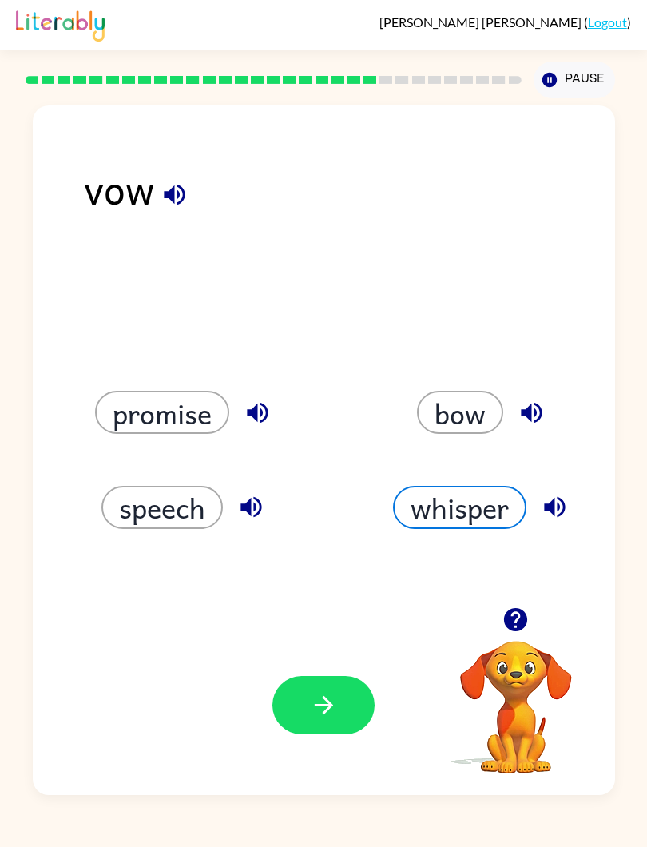
click at [169, 521] on button "speech" at bounding box center [163, 507] width 122 height 43
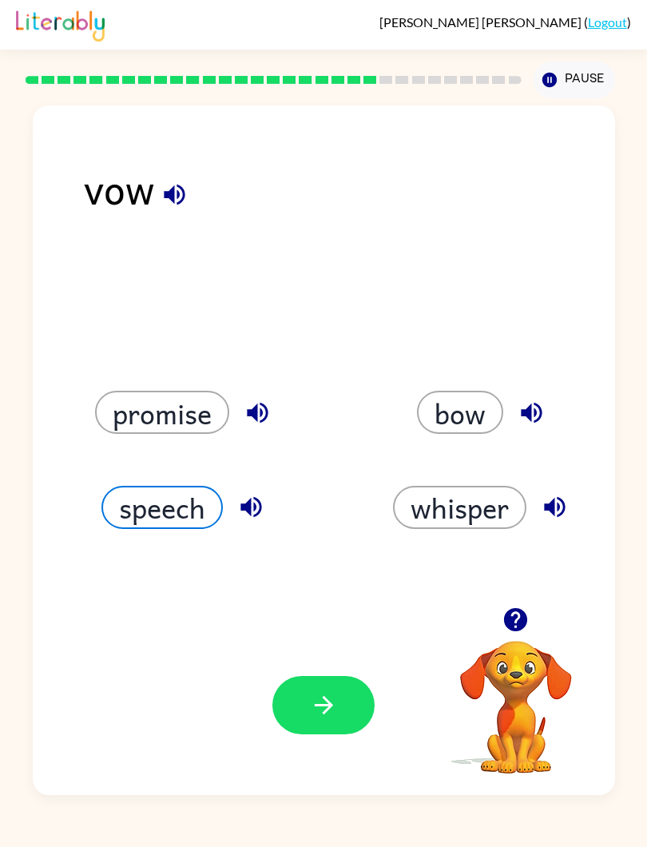
click at [480, 524] on button "whisper" at bounding box center [459, 507] width 133 height 43
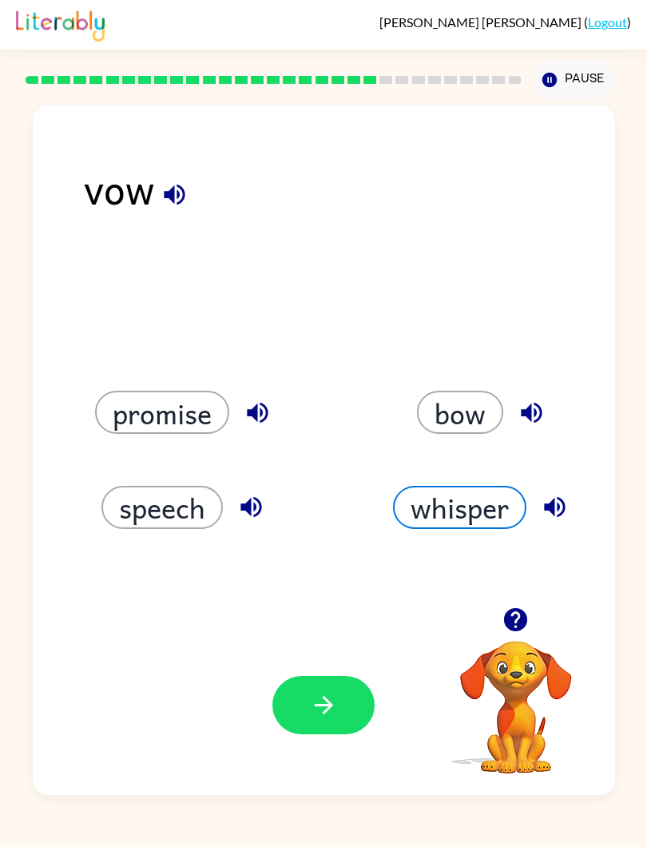
click at [174, 516] on button "speech" at bounding box center [163, 507] width 122 height 43
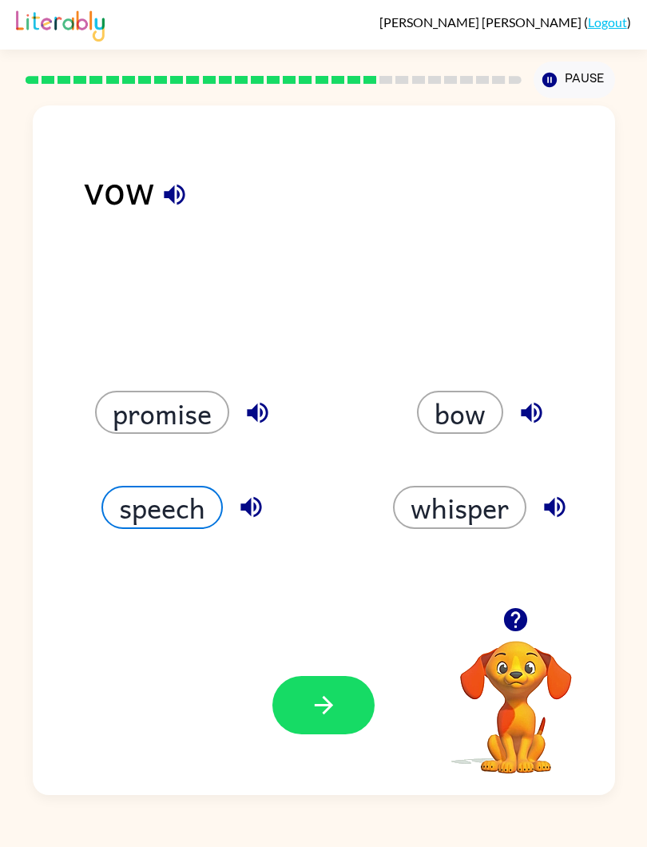
click at [456, 513] on button "whisper" at bounding box center [459, 507] width 133 height 43
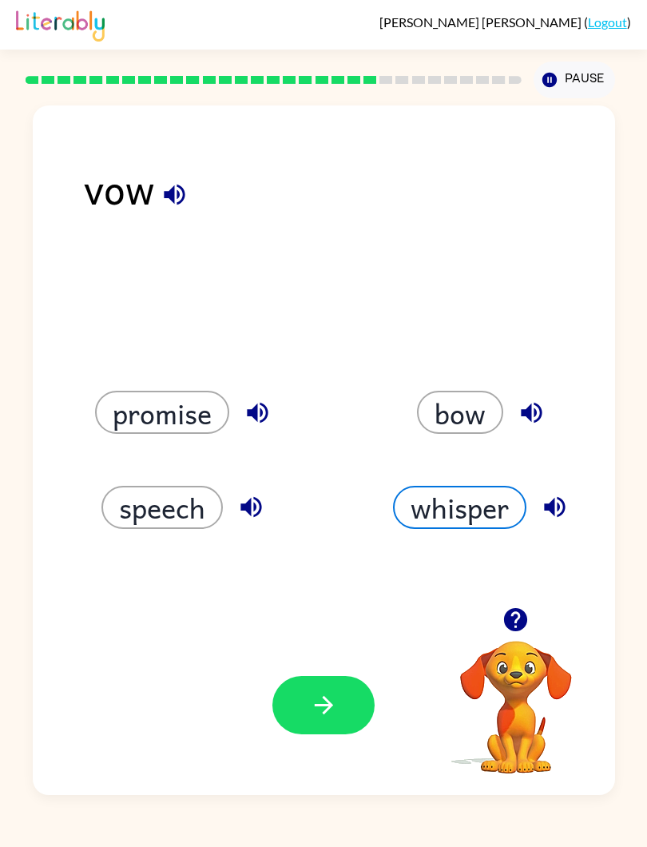
click at [219, 492] on div "speech" at bounding box center [187, 507] width 261 height 43
click at [176, 501] on button "speech" at bounding box center [163, 507] width 122 height 43
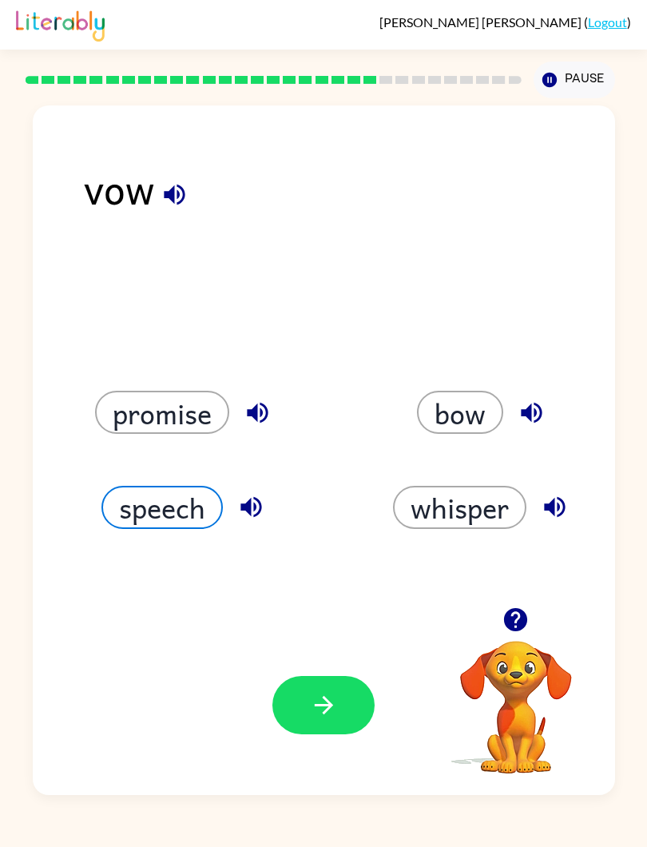
click at [312, 631] on icon "button" at bounding box center [324, 705] width 28 height 28
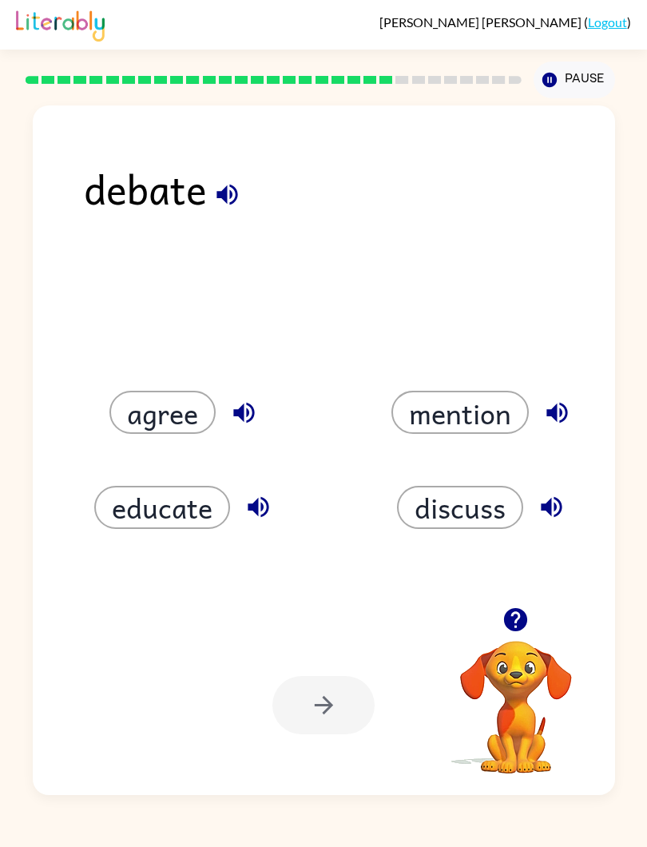
click at [492, 467] on div "discuss" at bounding box center [473, 487] width 298 height 95
click at [296, 510] on div "educate" at bounding box center [187, 507] width 261 height 43
click at [404, 436] on div "mention" at bounding box center [473, 393] width 298 height 95
click at [392, 497] on div "discuss" at bounding box center [484, 507] width 261 height 43
click at [354, 631] on div at bounding box center [324, 705] width 102 height 58
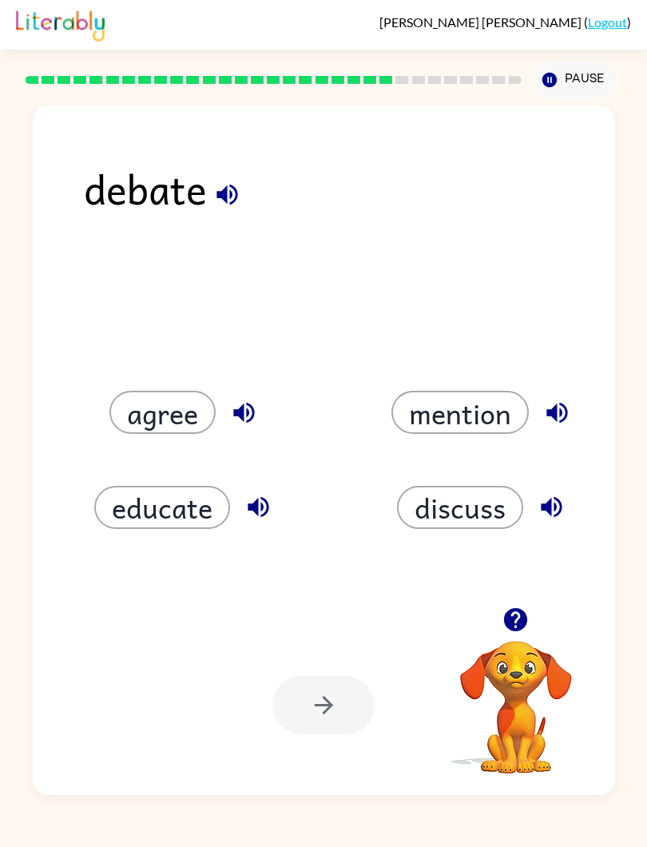
click at [484, 500] on button "discuss" at bounding box center [460, 507] width 126 height 43
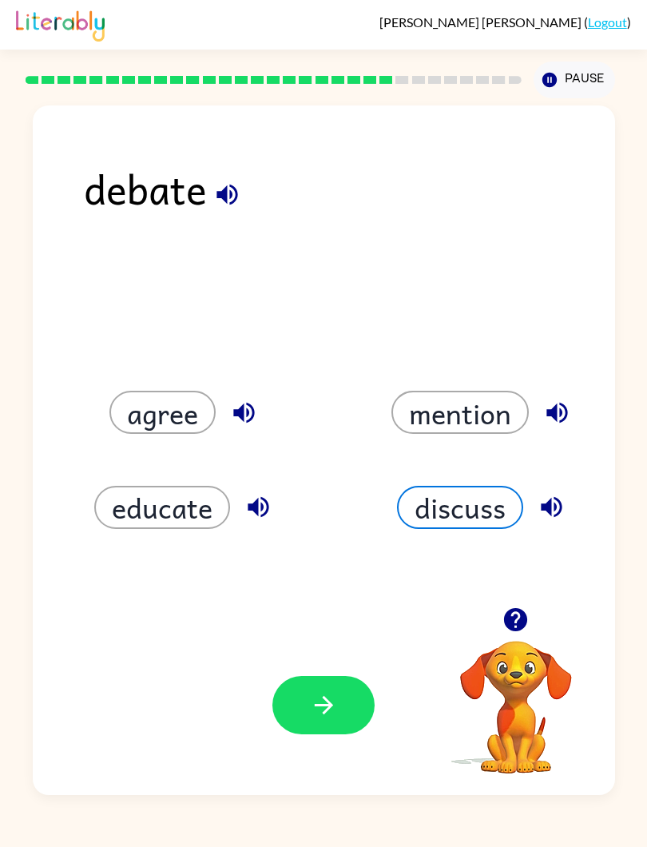
click at [312, 631] on button "button" at bounding box center [324, 705] width 102 height 58
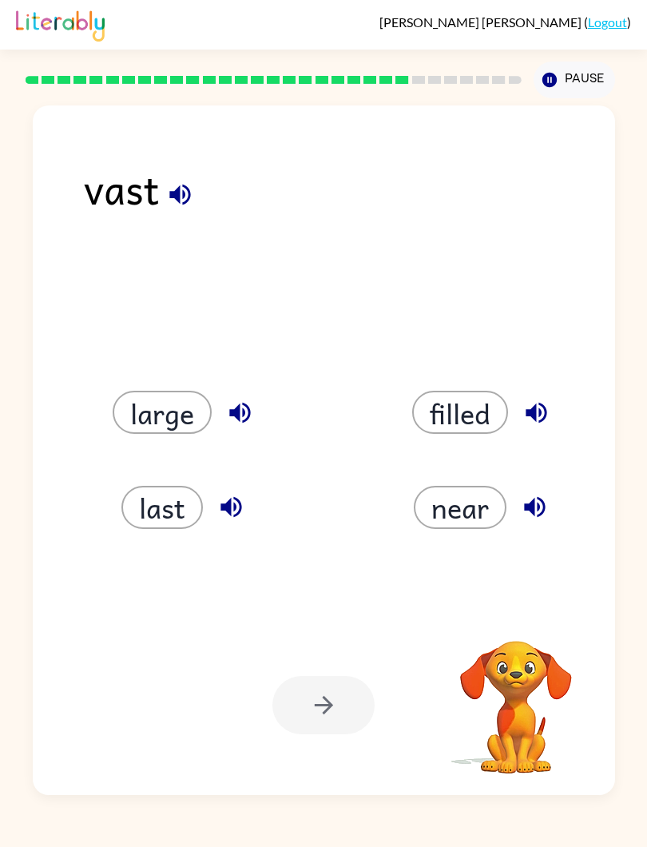
click at [305, 265] on div "vast" at bounding box center [349, 211] width 531 height 108
click at [588, 528] on div "near" at bounding box center [484, 507] width 261 height 43
click at [464, 417] on button "filled" at bounding box center [460, 412] width 96 height 43
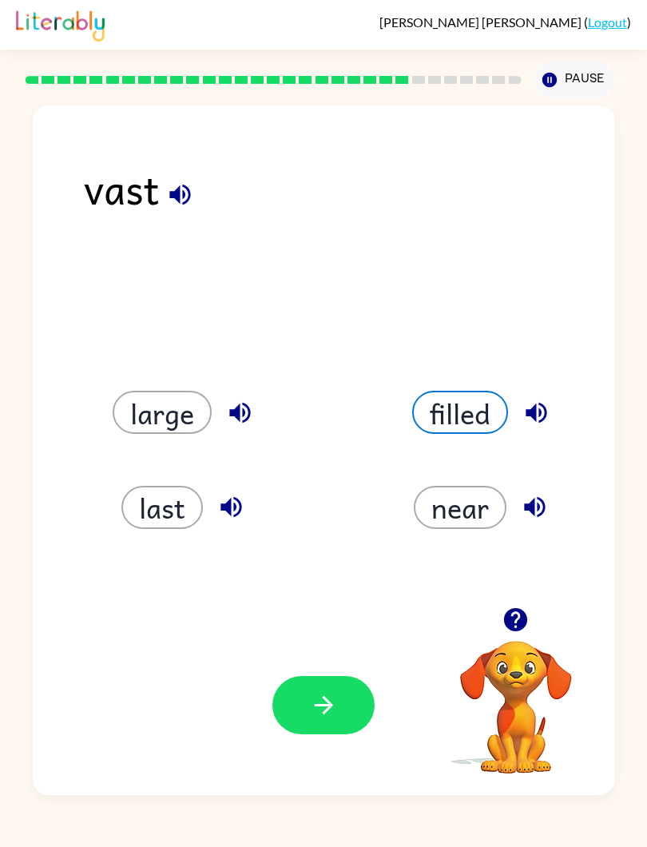
click at [330, 631] on icon "button" at bounding box center [324, 705] width 28 height 28
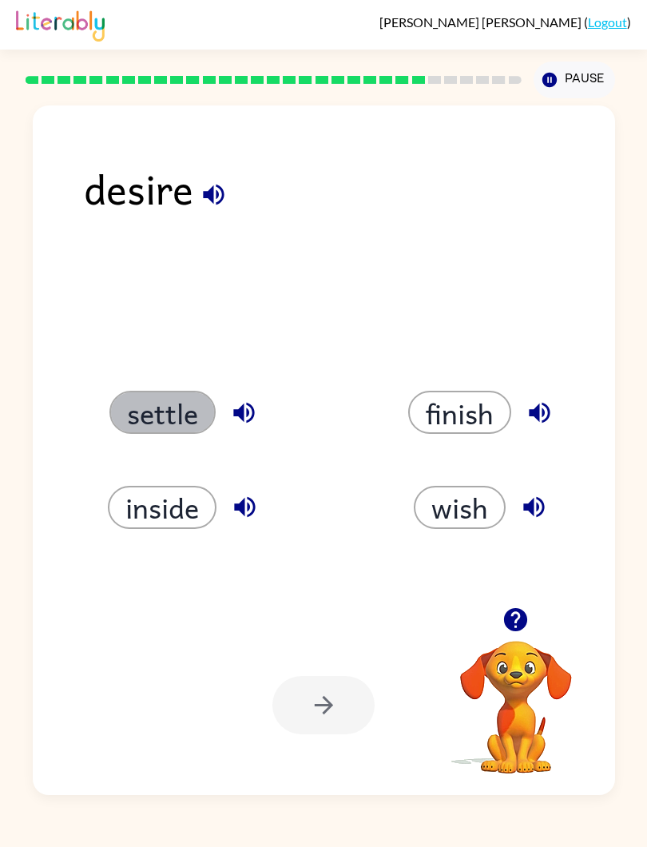
click at [165, 428] on button "settle" at bounding box center [163, 412] width 106 height 43
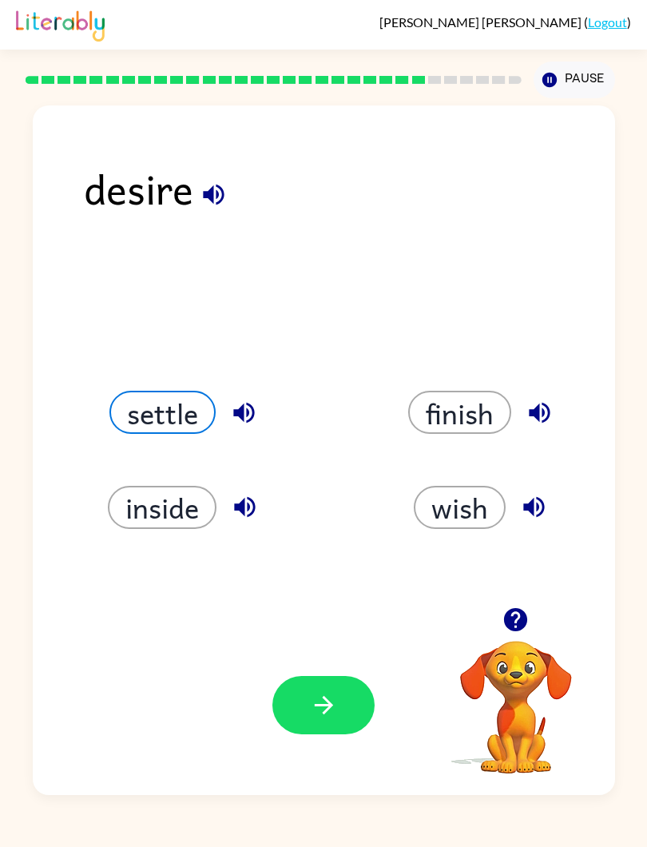
click at [344, 631] on button "button" at bounding box center [324, 705] width 102 height 58
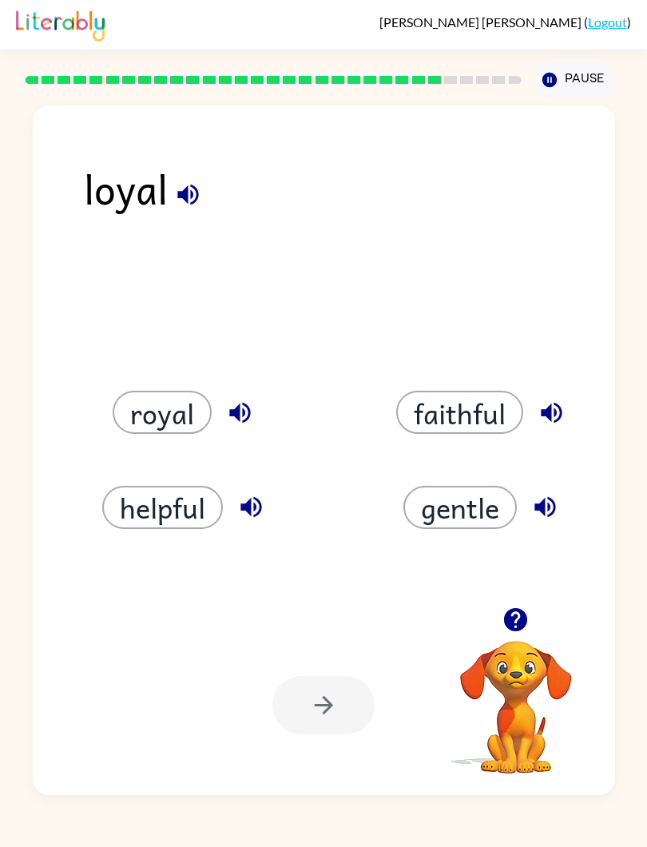
click at [490, 521] on button "gentle" at bounding box center [461, 507] width 114 height 43
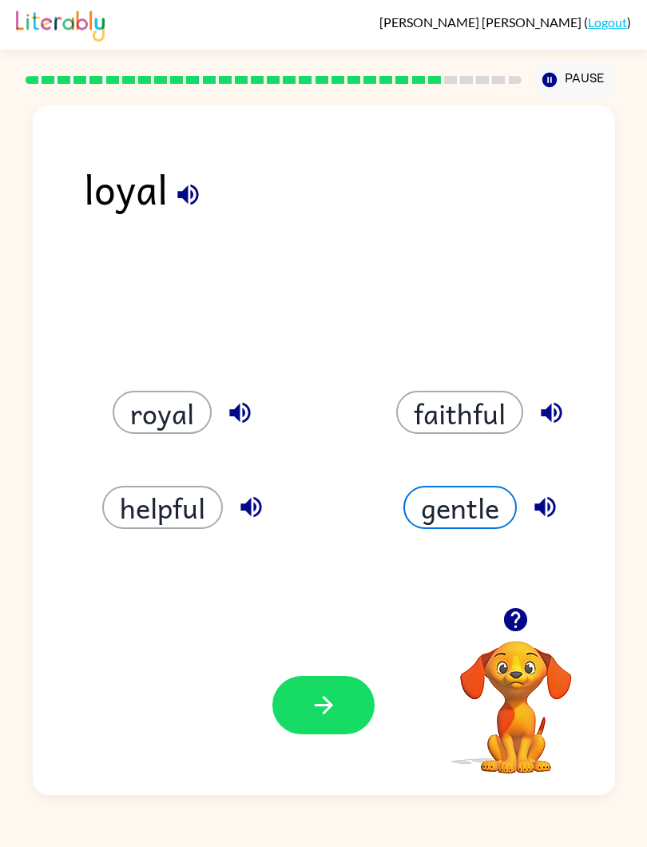
click at [321, 631] on button "button" at bounding box center [324, 705] width 102 height 58
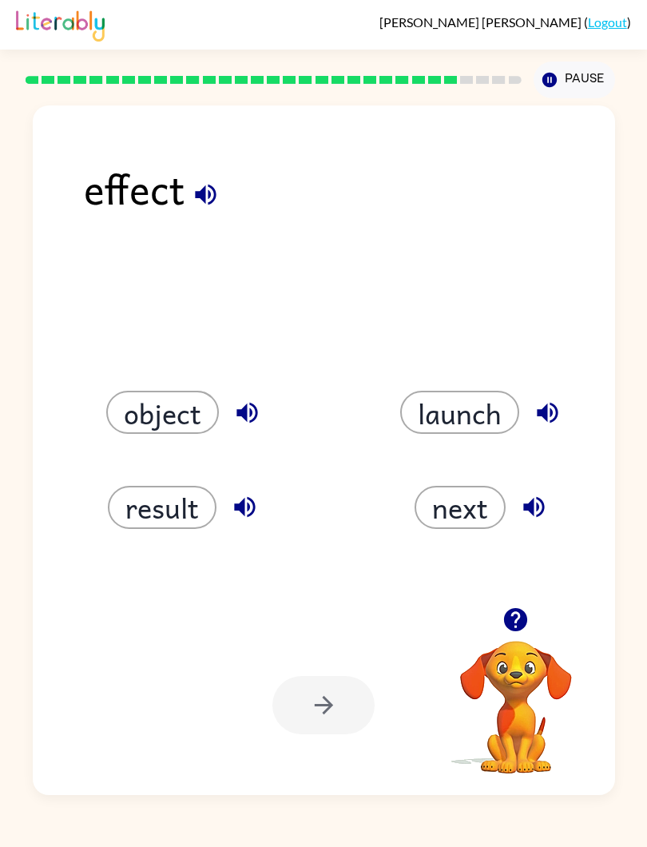
click at [129, 508] on button "result" at bounding box center [162, 507] width 109 height 43
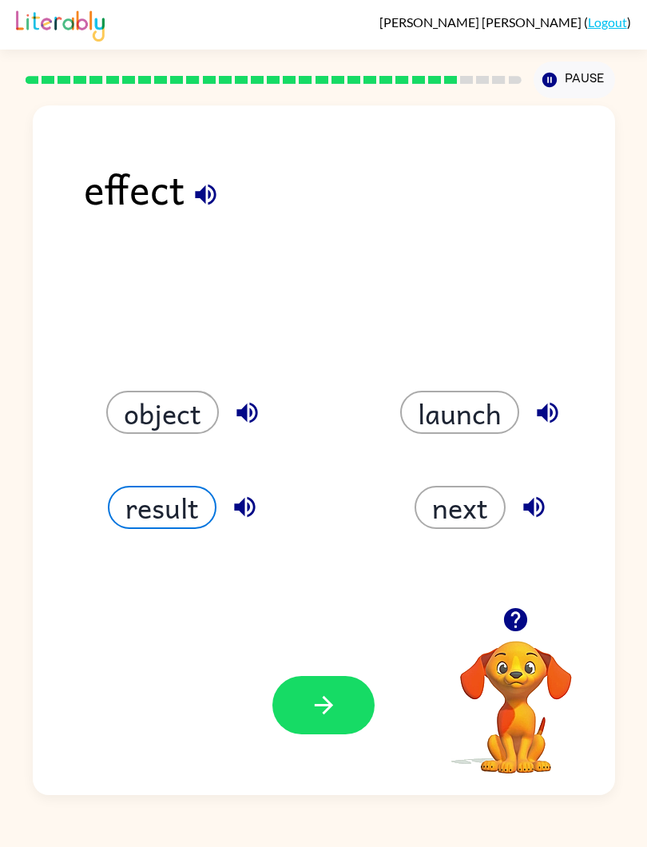
click at [352, 631] on button "button" at bounding box center [324, 705] width 102 height 58
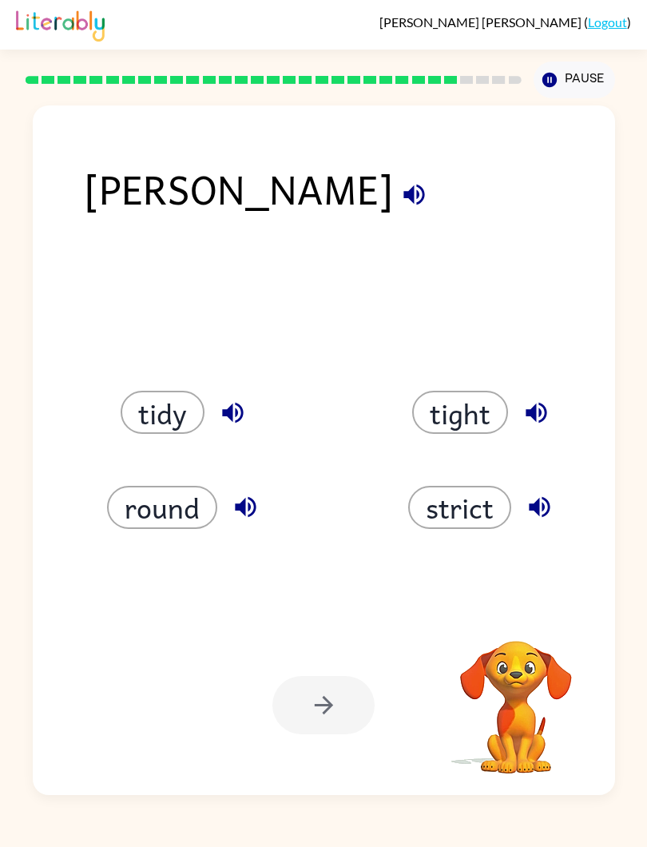
click at [340, 631] on div at bounding box center [324, 705] width 102 height 58
click at [403, 628] on div "Your browser must support playing .mp4 files to use Literably. Please try using…" at bounding box center [324, 706] width 583 height 180
click at [463, 631] on div "[PERSON_NAME] ( Logout ) Pause Pause [PERSON_NAME] tidy tight round strict Your…" at bounding box center [323, 423] width 647 height 847
click at [454, 434] on button "tight" at bounding box center [460, 412] width 96 height 43
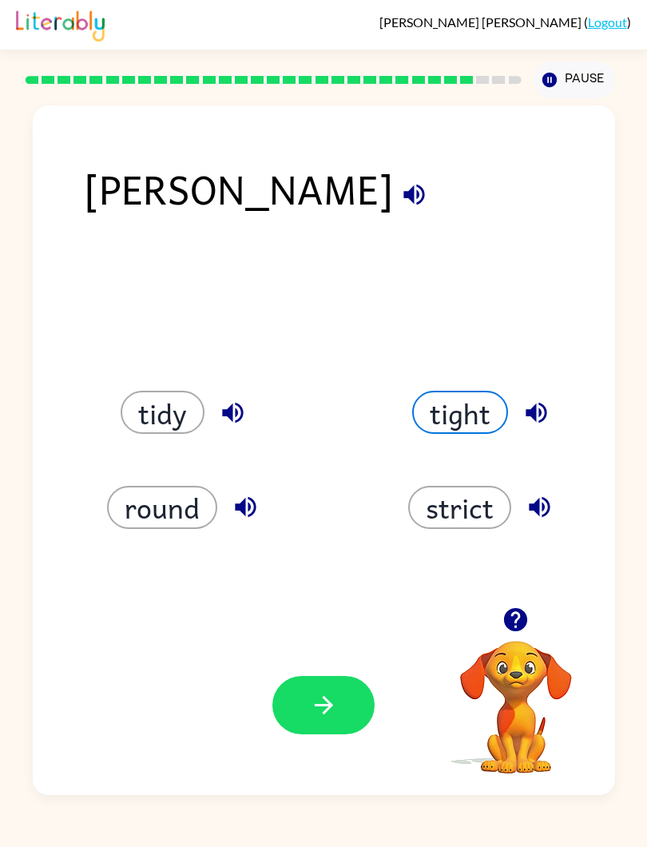
click at [332, 631] on icon "button" at bounding box center [324, 705] width 28 height 28
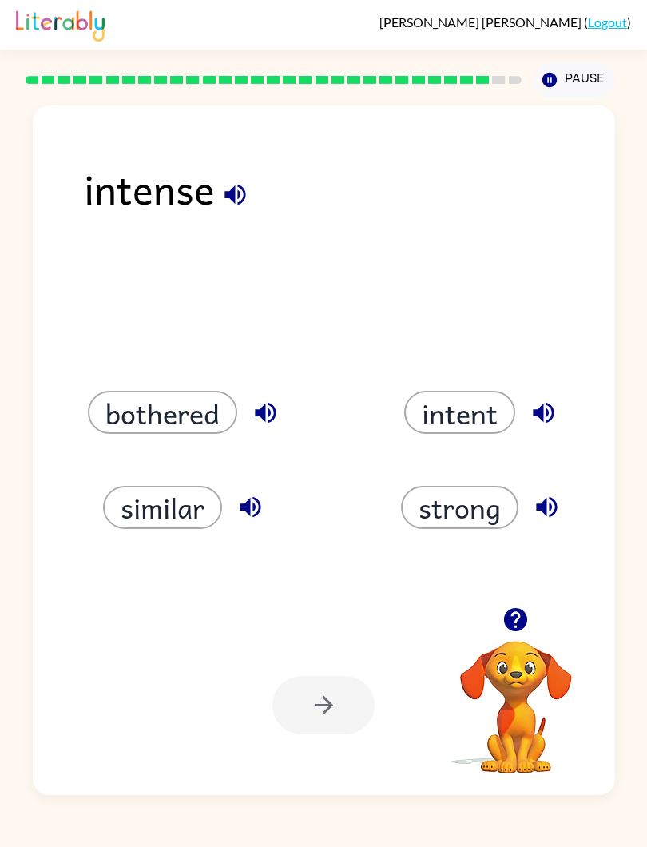
click at [468, 509] on button "strong" at bounding box center [460, 507] width 118 height 43
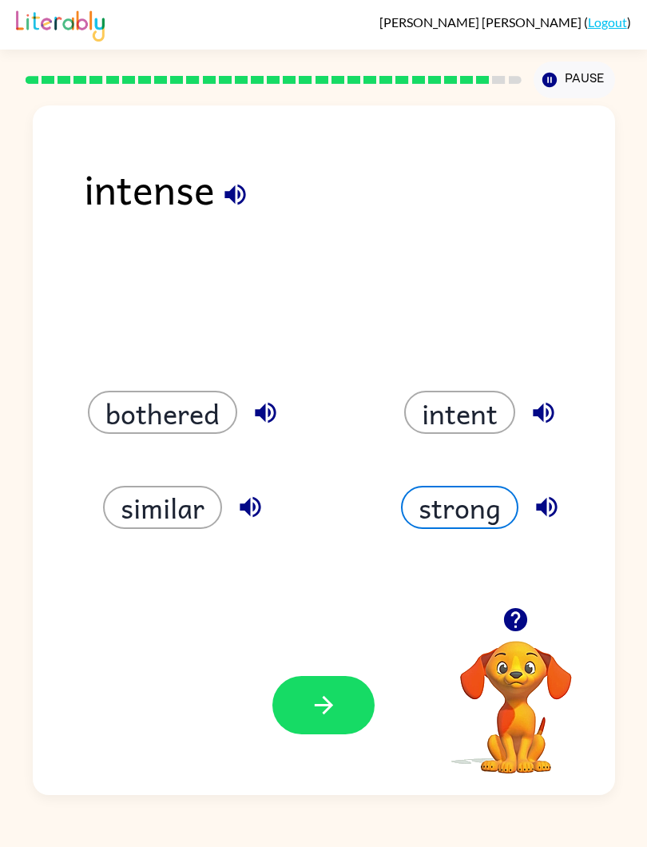
click at [104, 423] on button "bothered" at bounding box center [162, 412] width 149 height 43
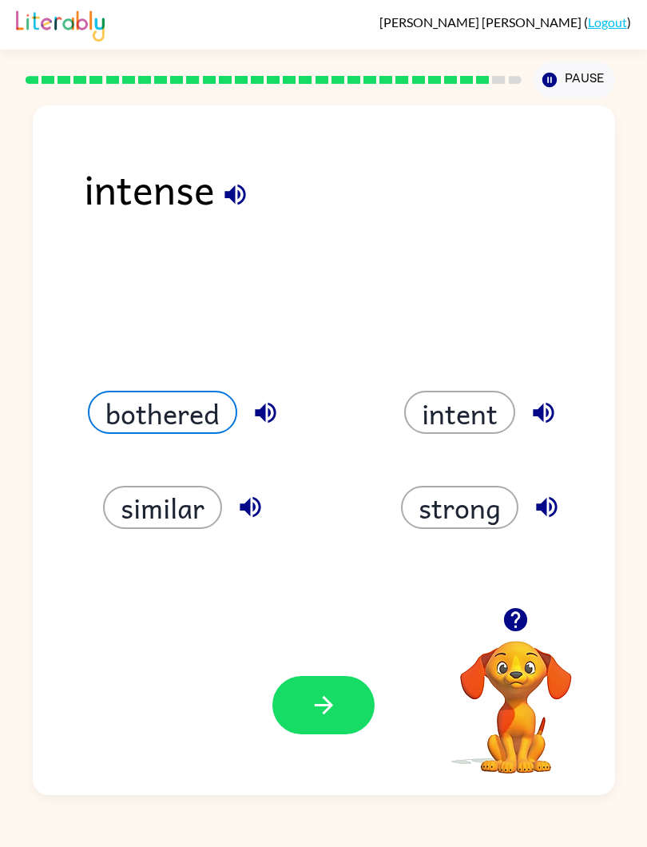
click at [129, 500] on button "similar" at bounding box center [162, 507] width 119 height 43
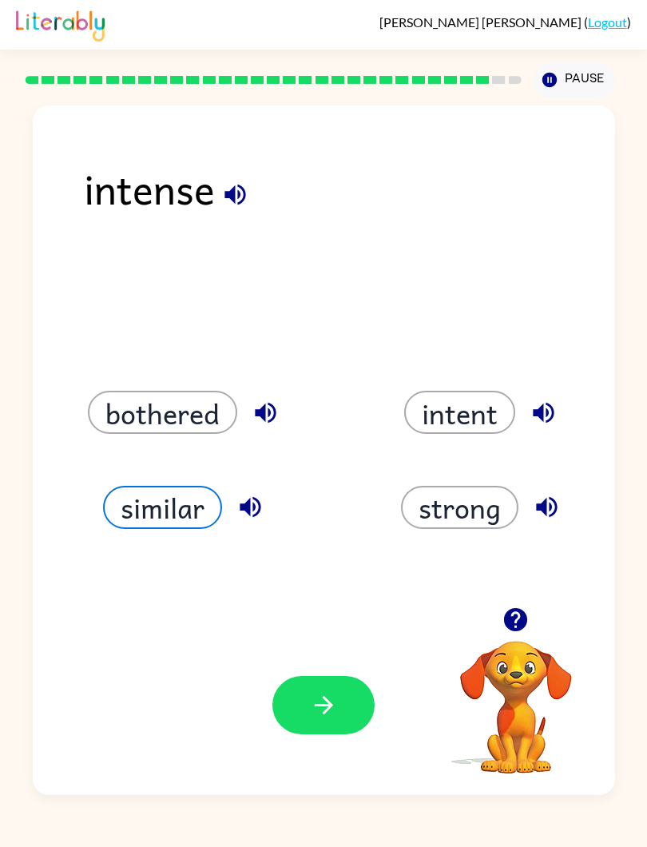
click at [478, 408] on button "intent" at bounding box center [459, 412] width 111 height 43
click at [321, 631] on div "Your browser must support playing .mp4 files to use Literably. Please try using…" at bounding box center [324, 706] width 583 height 180
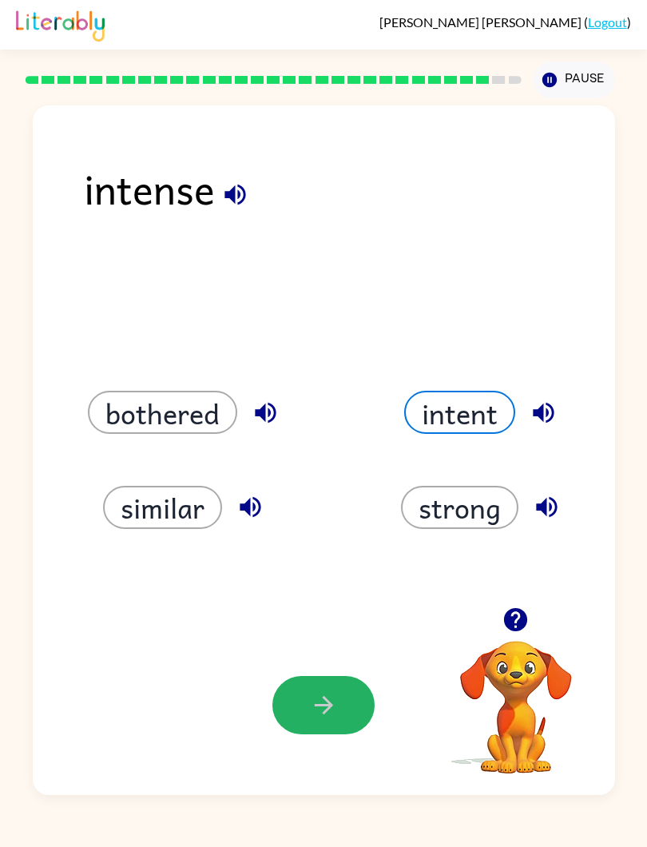
click at [325, 631] on button "button" at bounding box center [324, 705] width 102 height 58
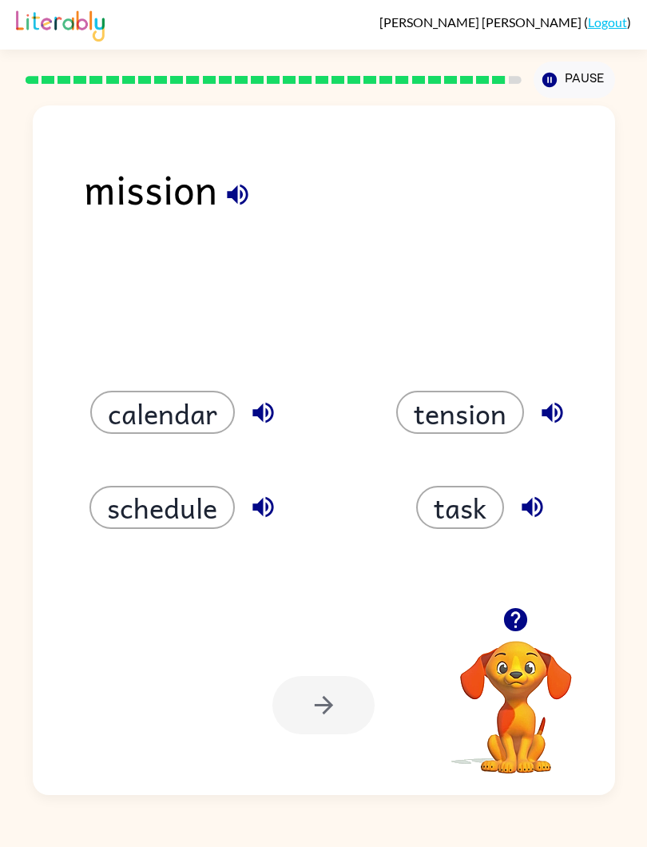
click at [482, 520] on button "task" at bounding box center [460, 507] width 88 height 43
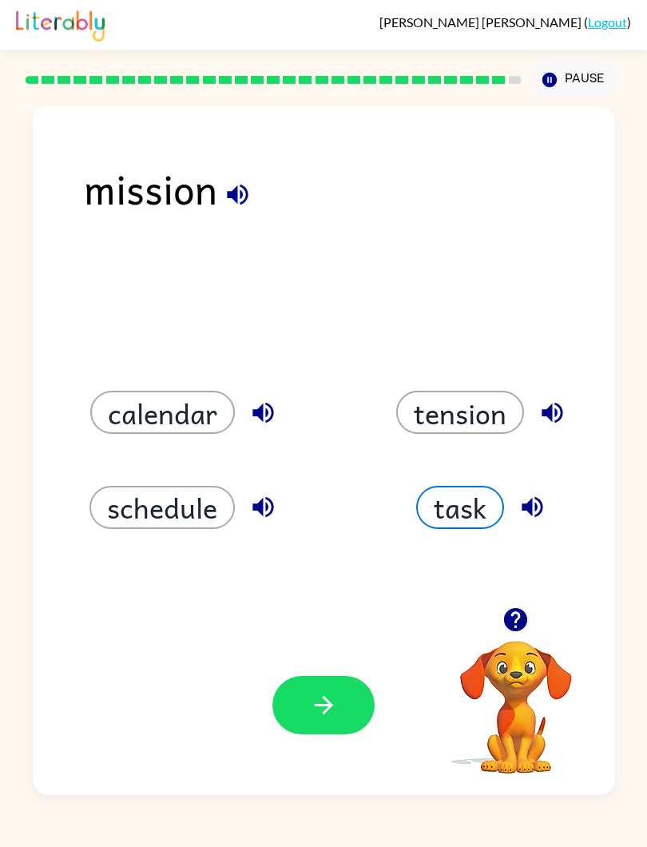
click at [363, 631] on button "button" at bounding box center [324, 705] width 102 height 58
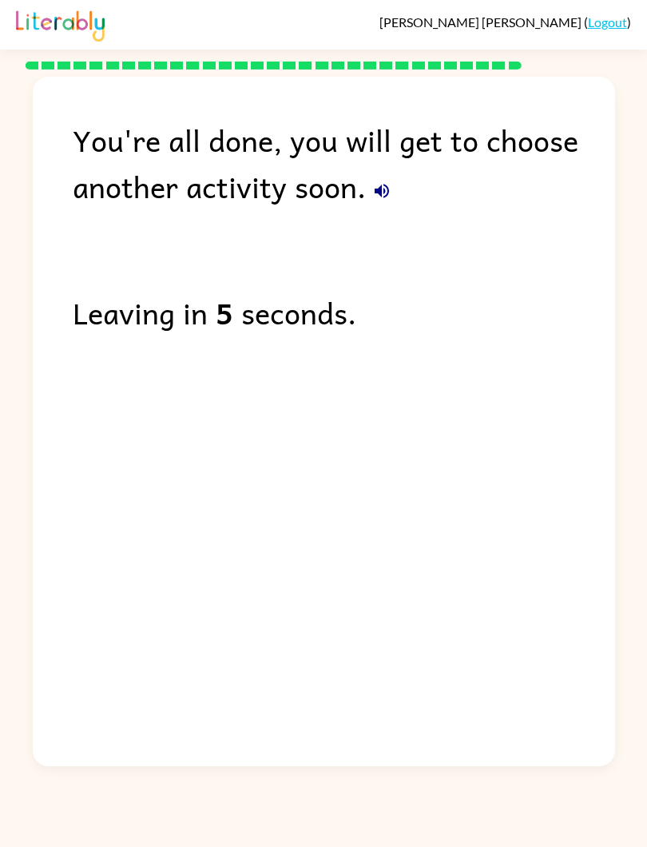
click at [462, 580] on div "You're all done, you will get to choose another activity soon. Leaving in 5 sec…" at bounding box center [324, 418] width 583 height 682
click at [456, 579] on div "You're all done, you will get to choose another activity soon. Leaving in 4 sec…" at bounding box center [324, 418] width 583 height 682
click at [408, 631] on div "You're all done, you will get to choose another activity soon. Leaving in 2 sec…" at bounding box center [324, 418] width 583 height 682
click at [508, 587] on div "You're all done, you will get to choose another activity soon. Leaving in 1 sec…" at bounding box center [324, 418] width 583 height 682
